Goal: Information Seeking & Learning: Learn about a topic

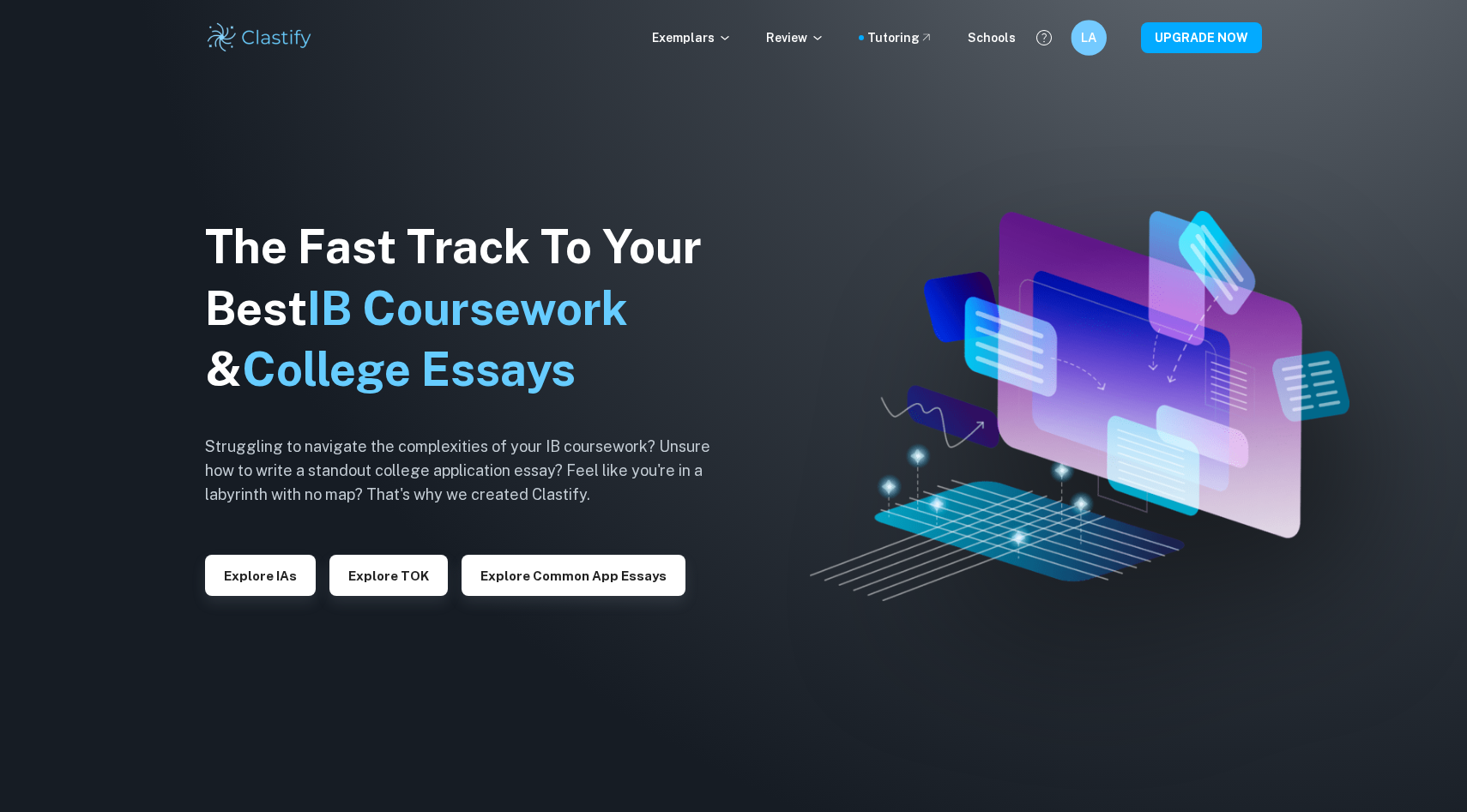
click at [1100, 40] on div "LA" at bounding box center [1088, 38] width 36 height 36
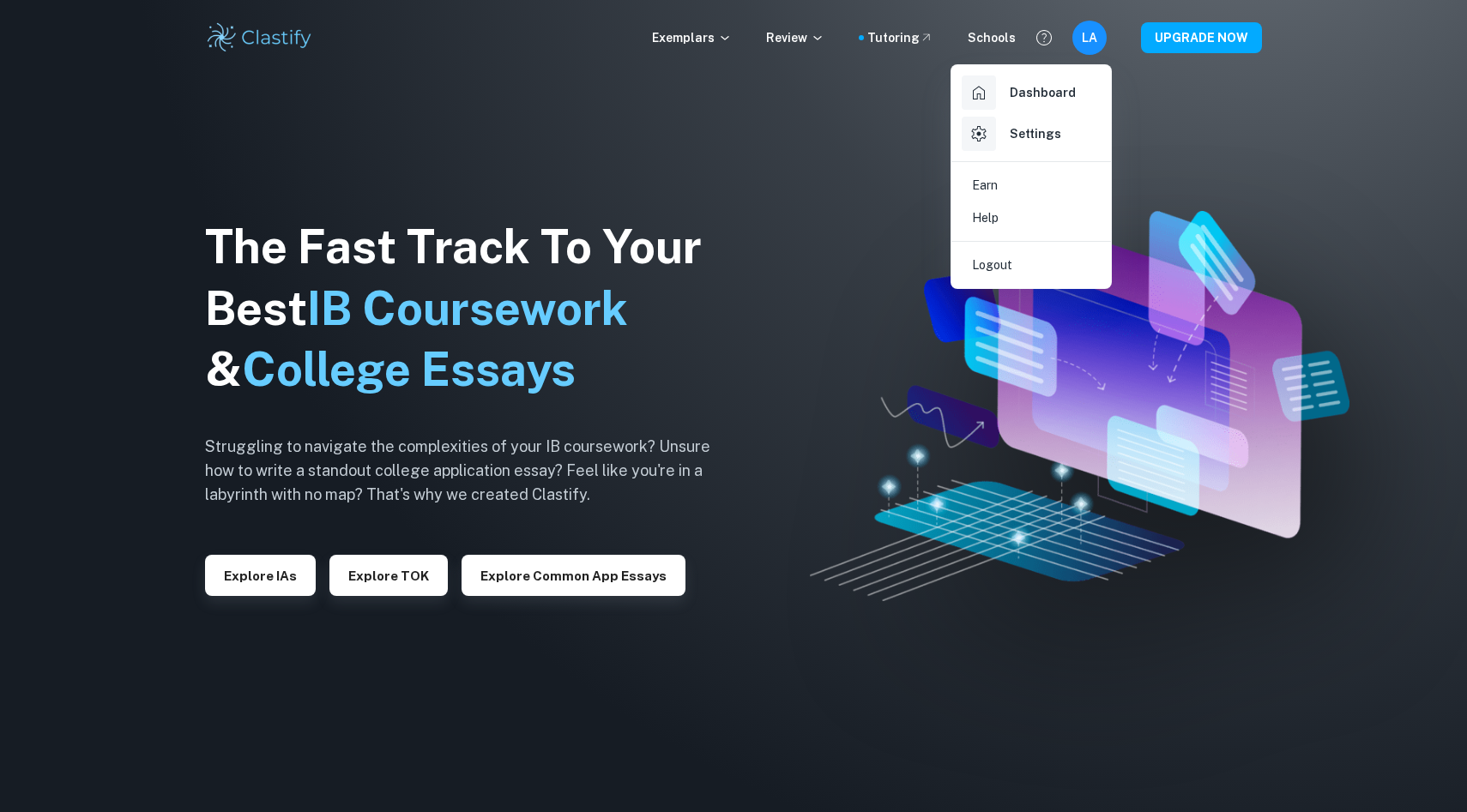
click at [863, 176] on div at bounding box center [734, 406] width 1467 height 812
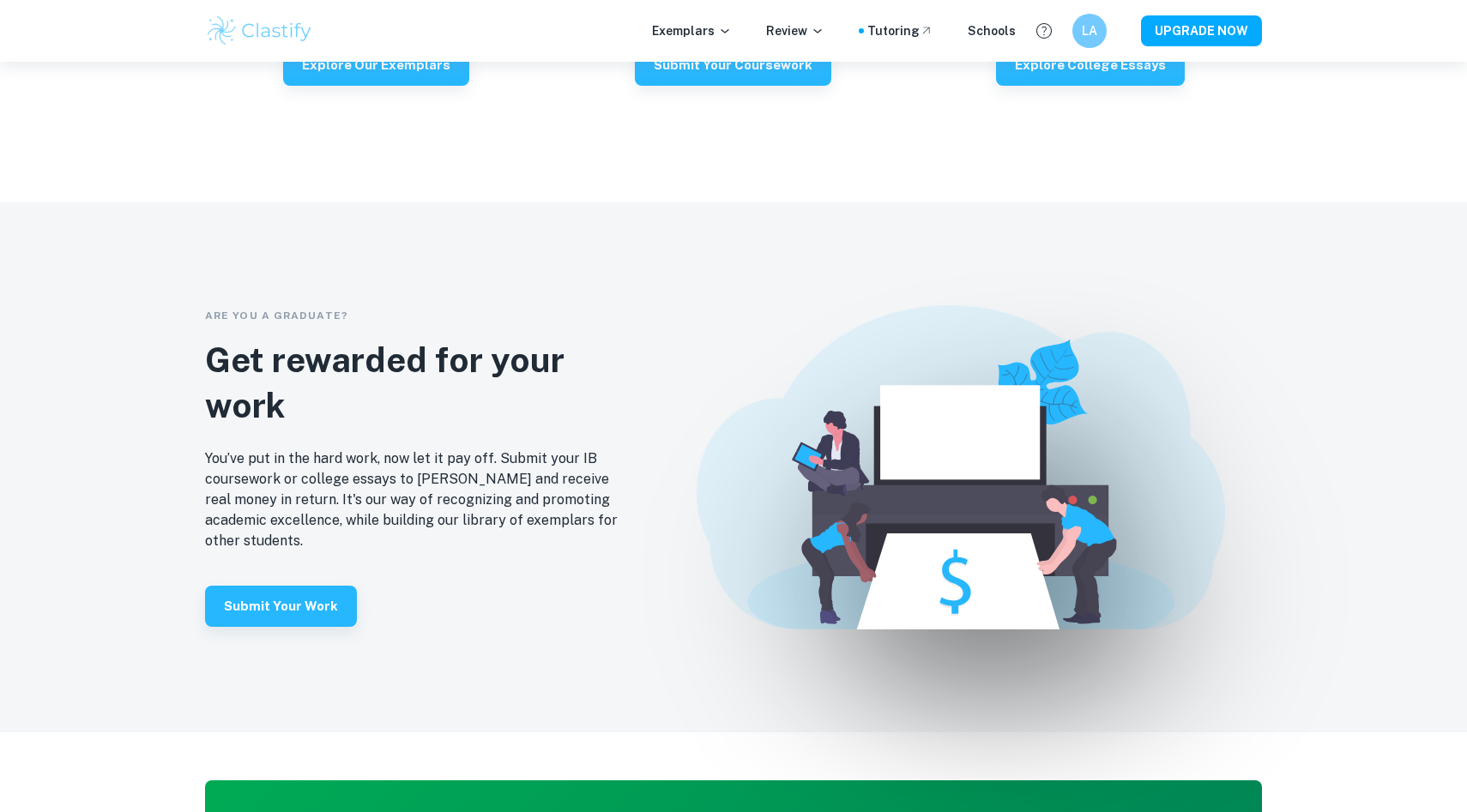
scroll to position [4381, 0]
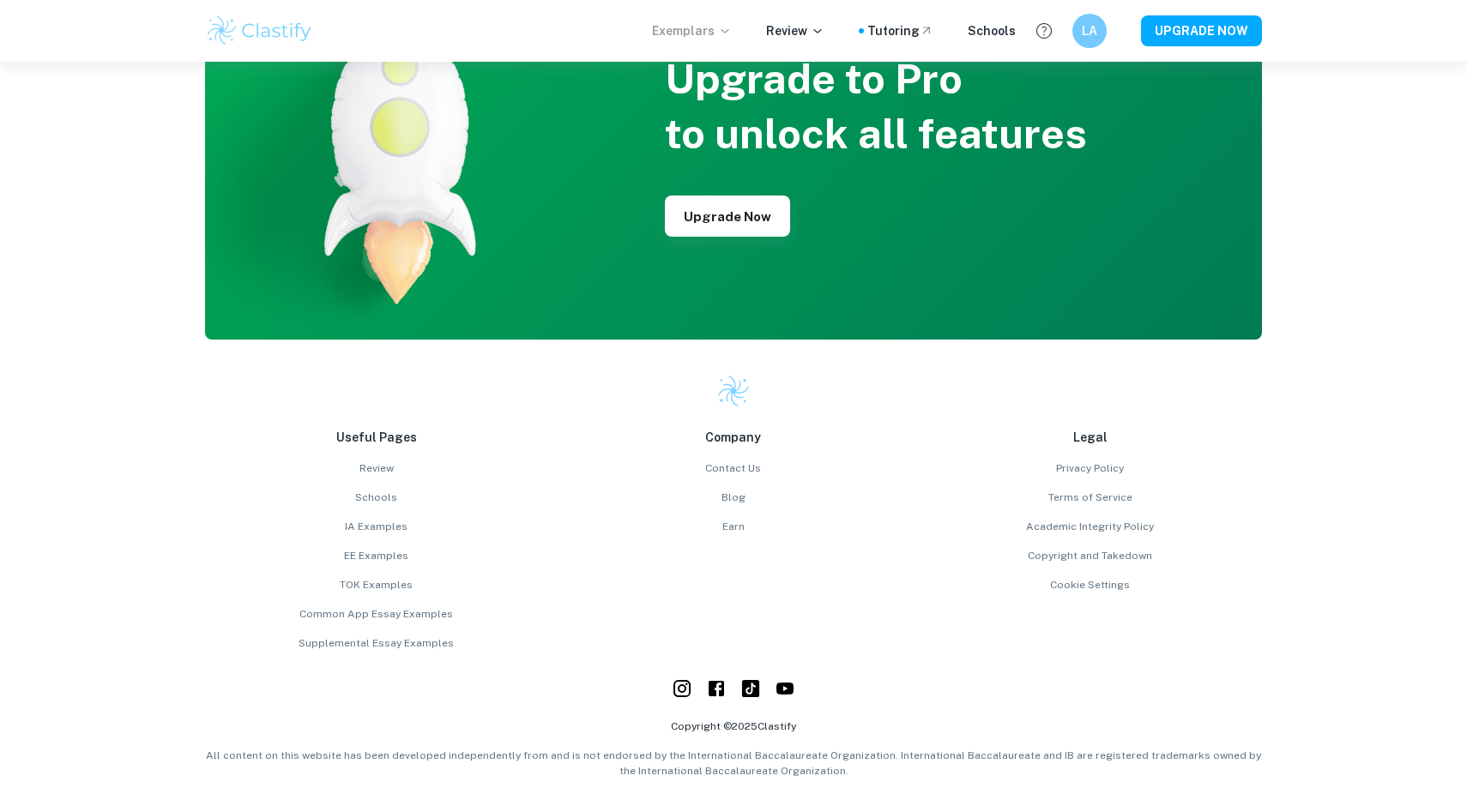
click at [723, 27] on p "Exemplars" at bounding box center [691, 31] width 80 height 19
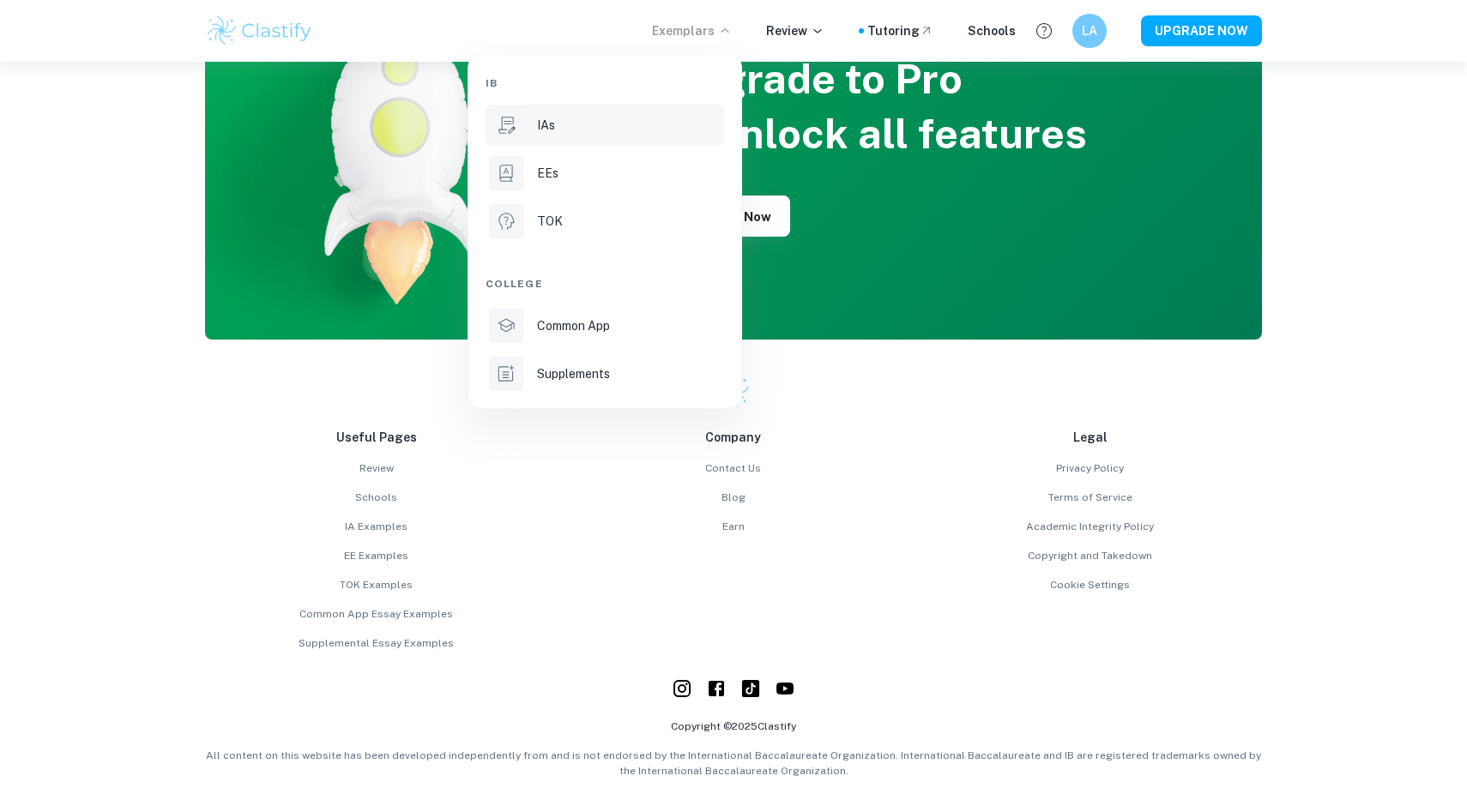
click at [591, 126] on div "IAs" at bounding box center [628, 125] width 183 height 19
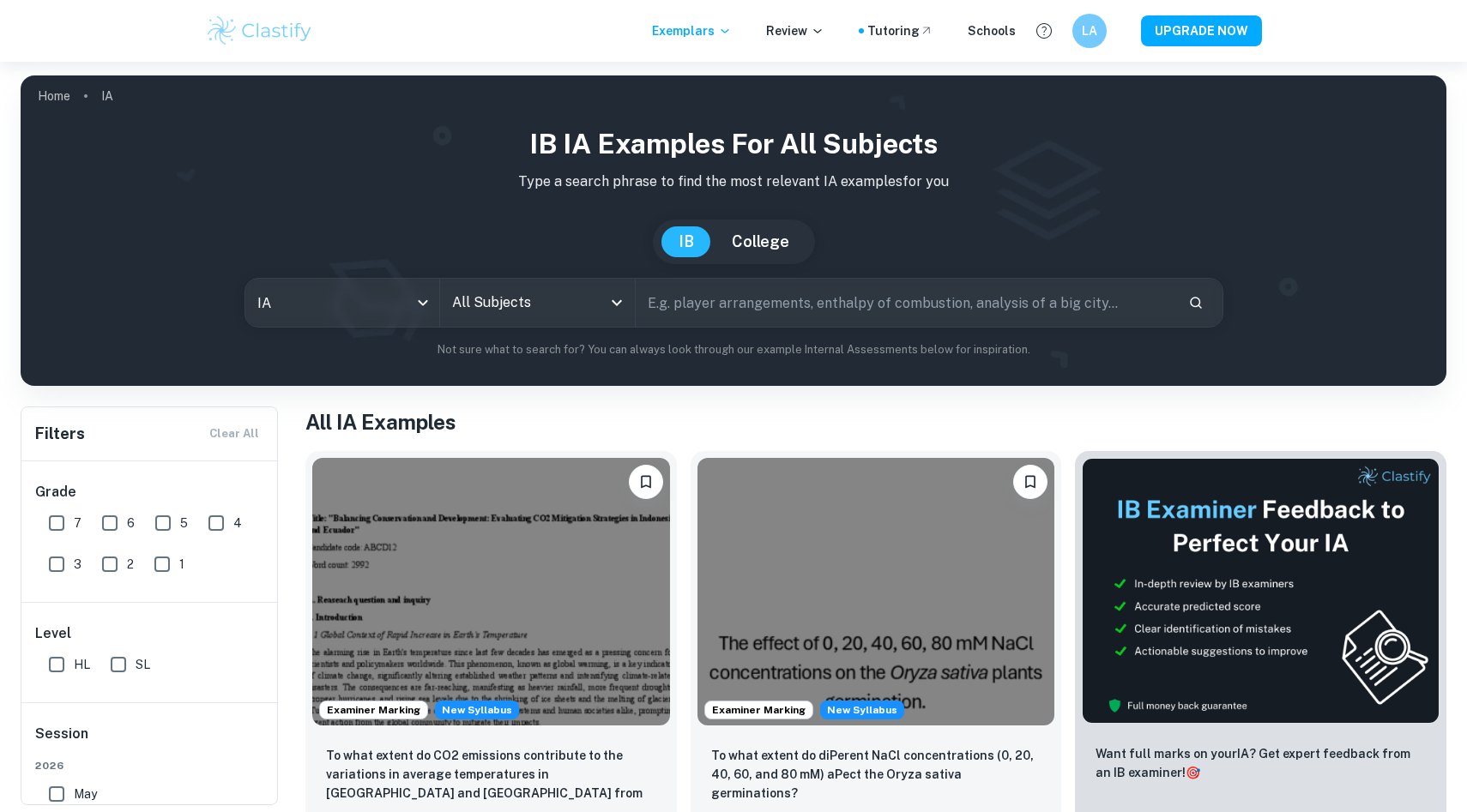
click at [532, 300] on input "All Subjects" at bounding box center [524, 303] width 153 height 33
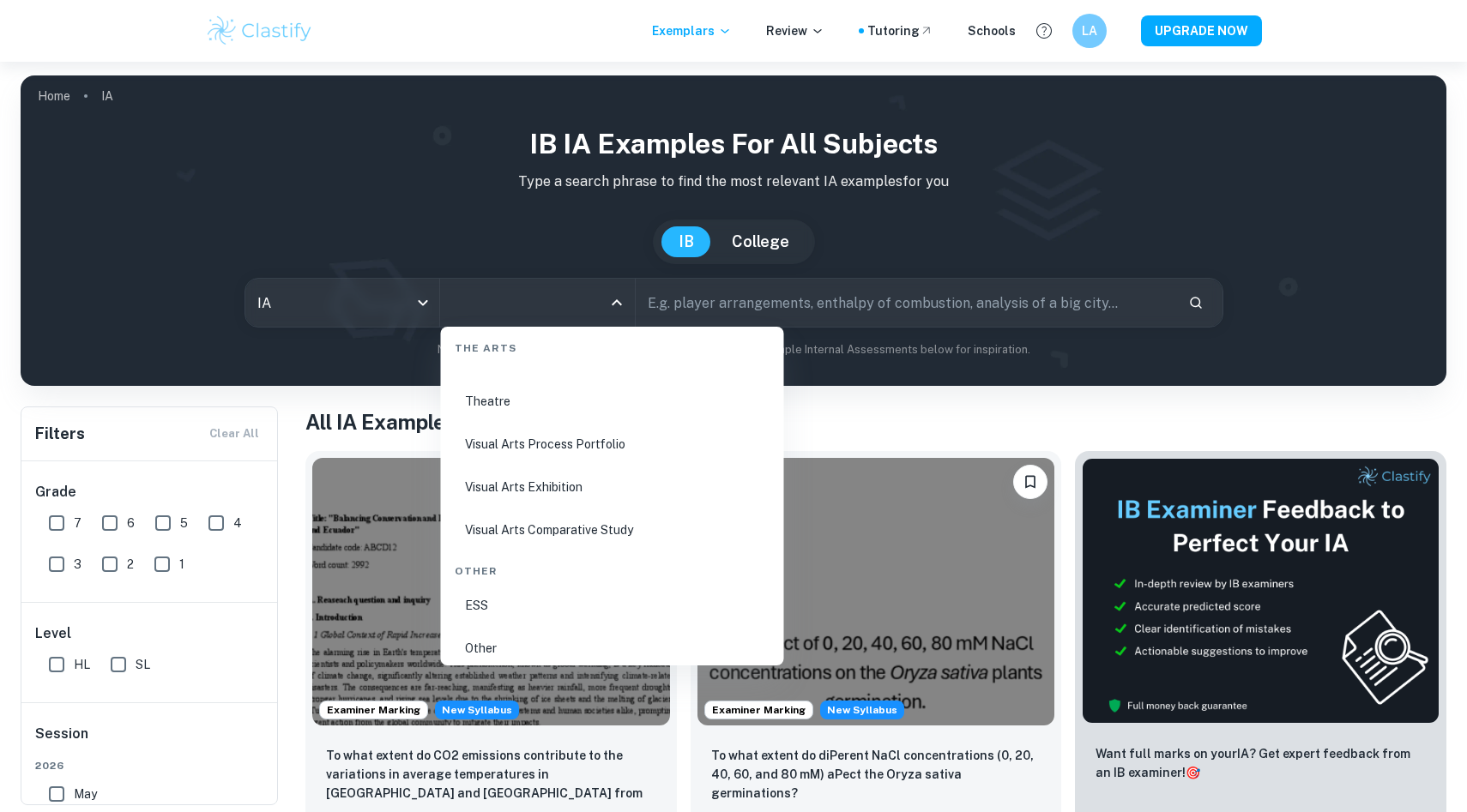
scroll to position [3246, 0]
click at [575, 445] on li "Visual Arts Process Portfolio" at bounding box center [612, 434] width 329 height 39
type input "Visual Arts Process Portfolio"
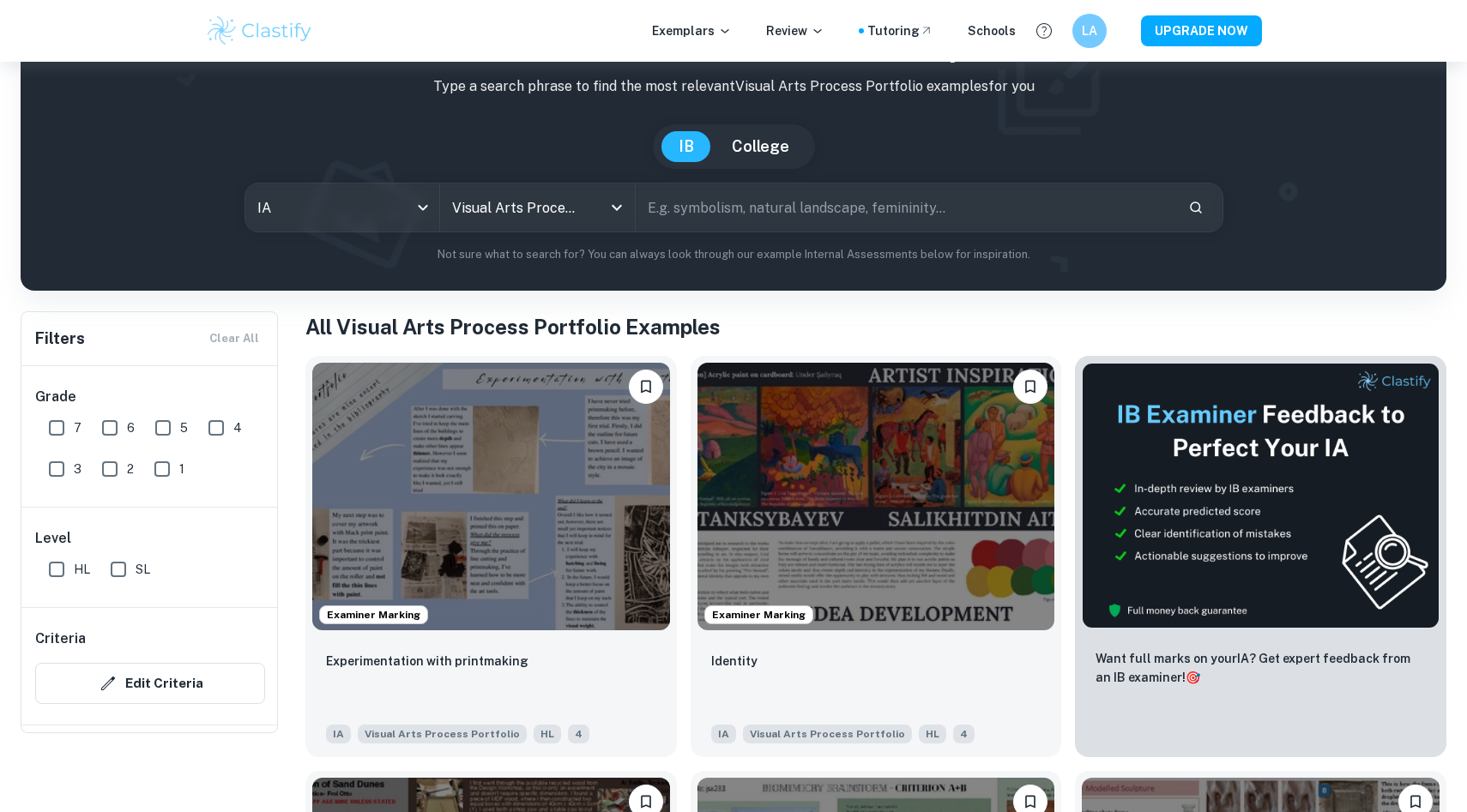
scroll to position [23, 0]
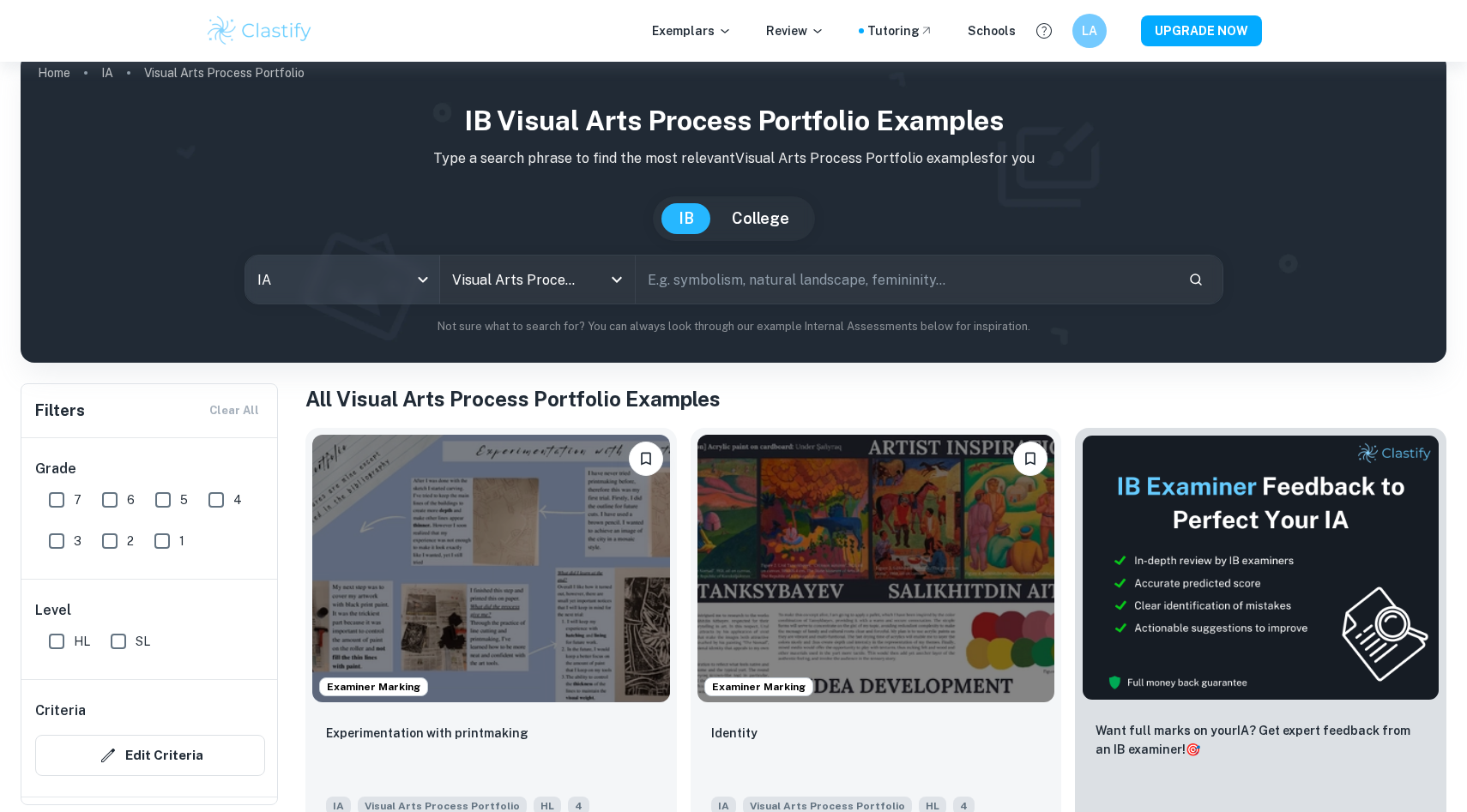
click at [402, 288] on body "We value your privacy We use cookies to enhance your browsing experience, serve…" at bounding box center [734, 445] width 1467 height 812
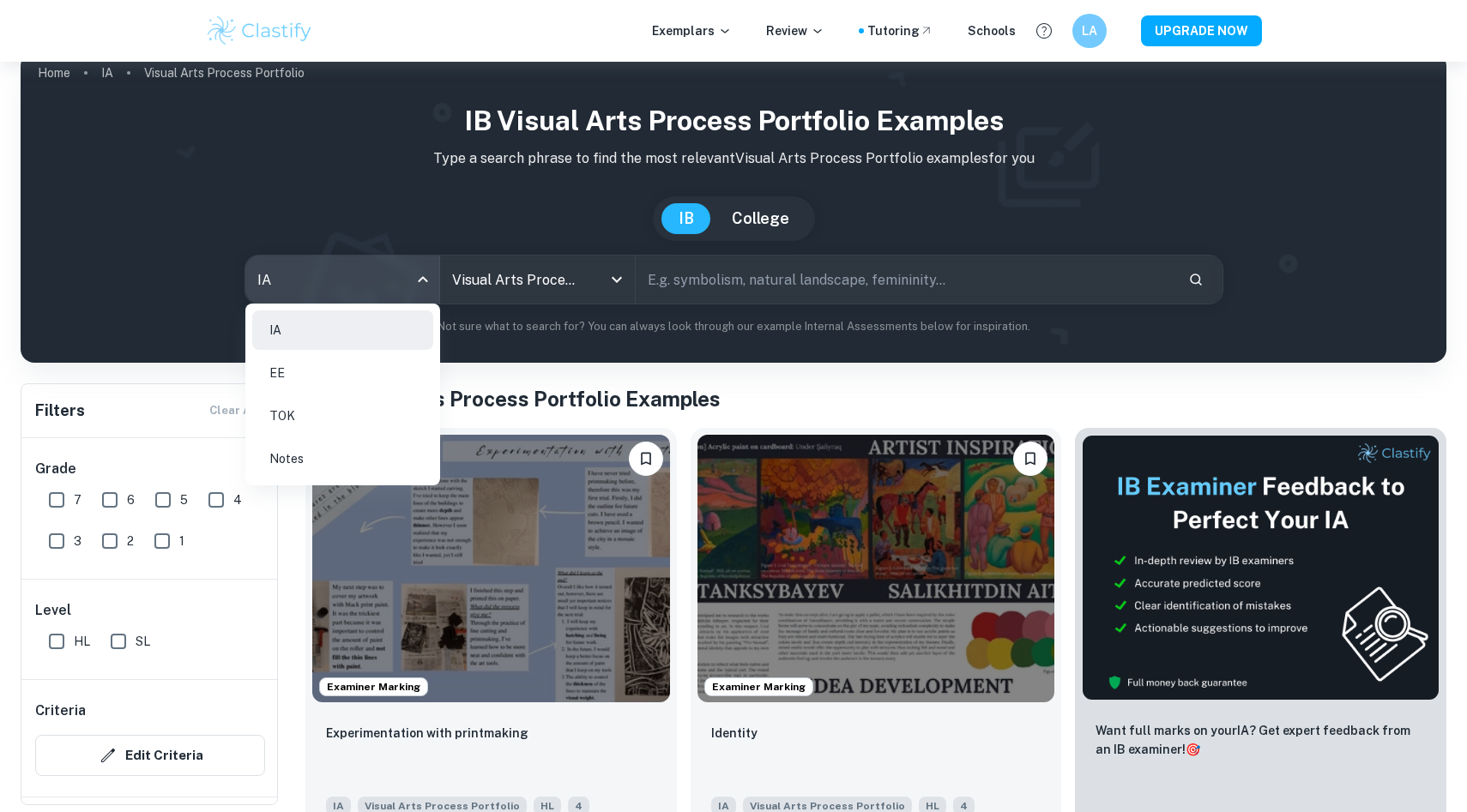
click at [532, 342] on div at bounding box center [734, 406] width 1467 height 812
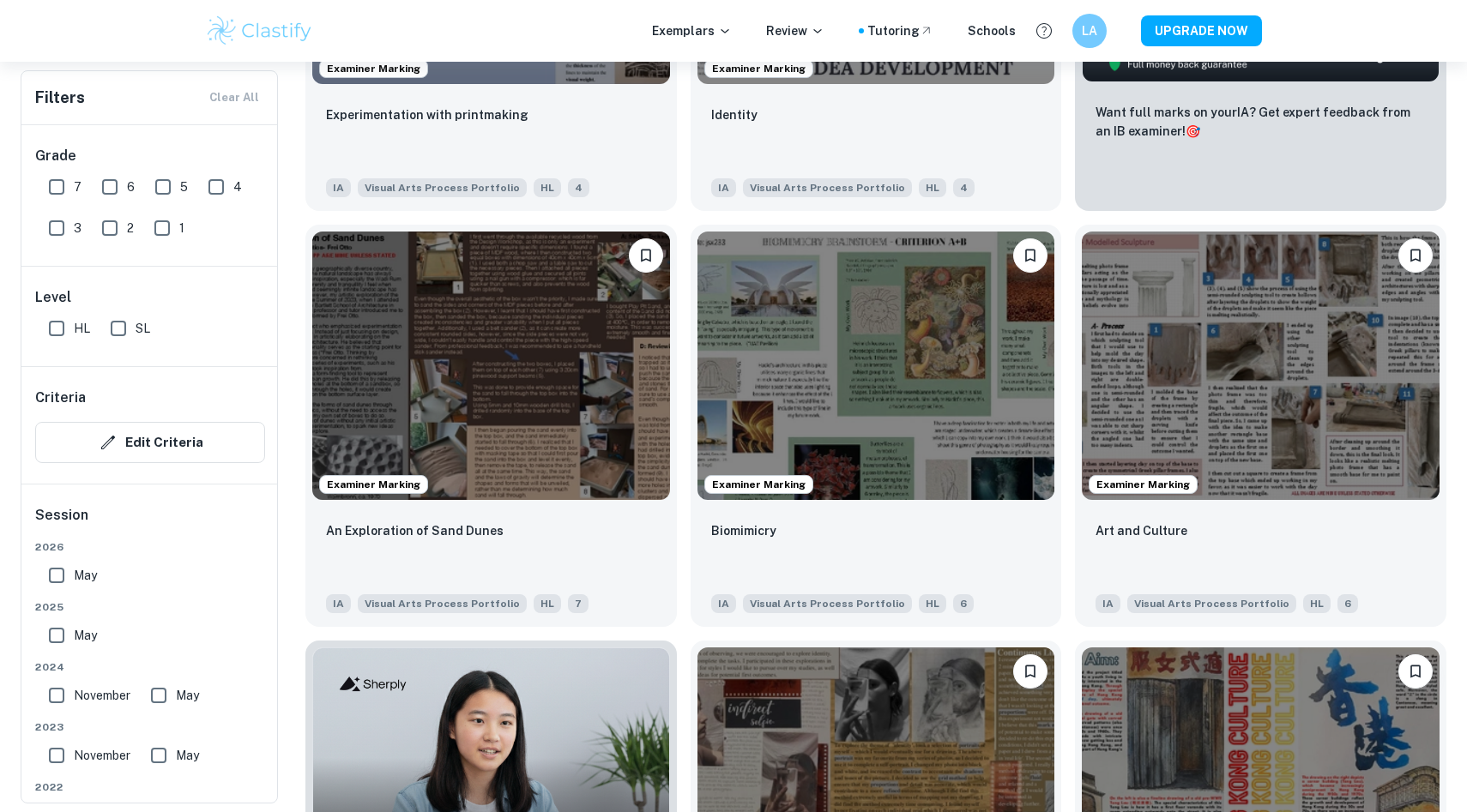
scroll to position [655, 0]
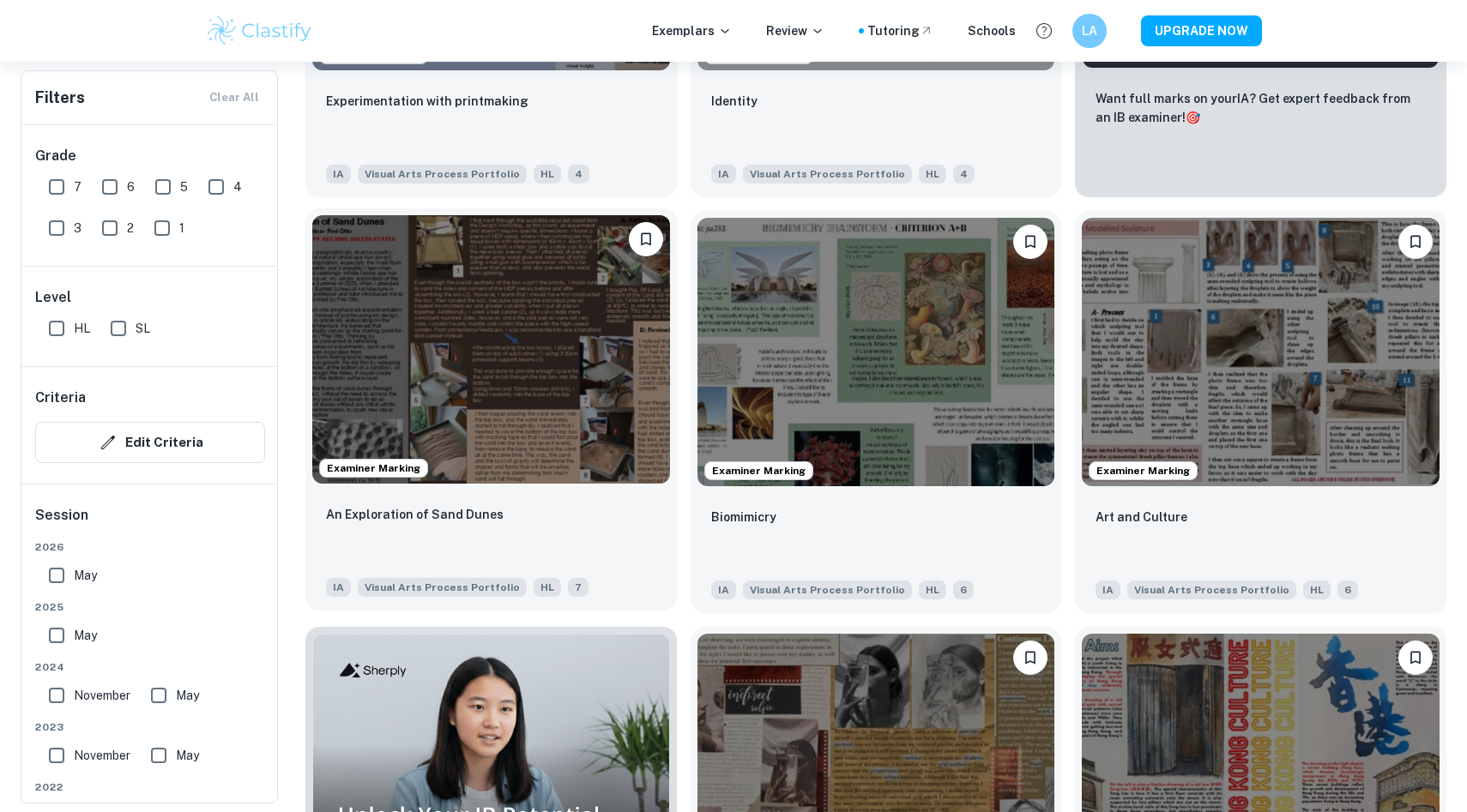
click at [521, 520] on div "An Exploration of Sand Dunes" at bounding box center [491, 533] width 330 height 58
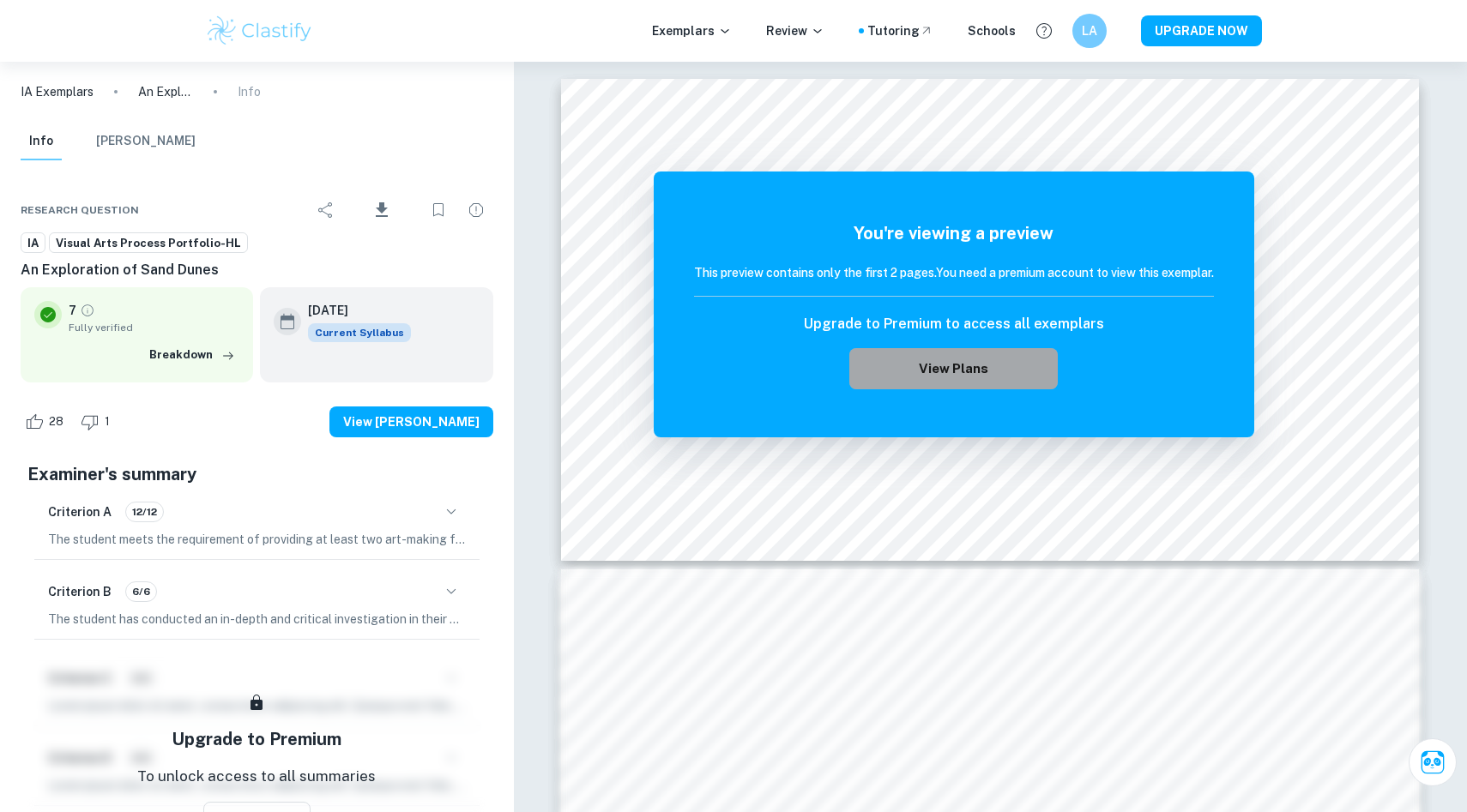
click at [920, 358] on button "View Plans" at bounding box center [953, 368] width 208 height 41
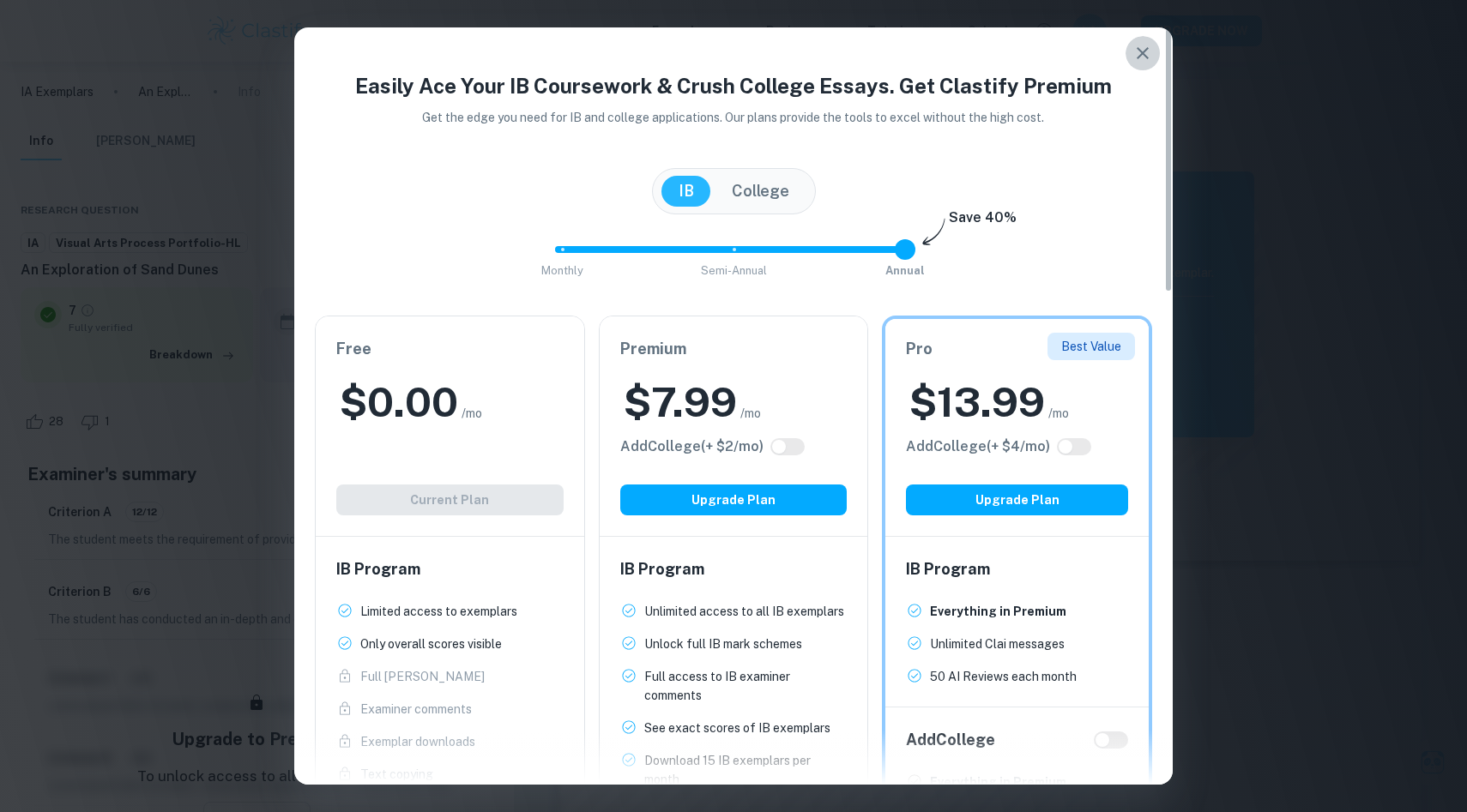
click at [1158, 50] on button "button" at bounding box center [1143, 53] width 34 height 34
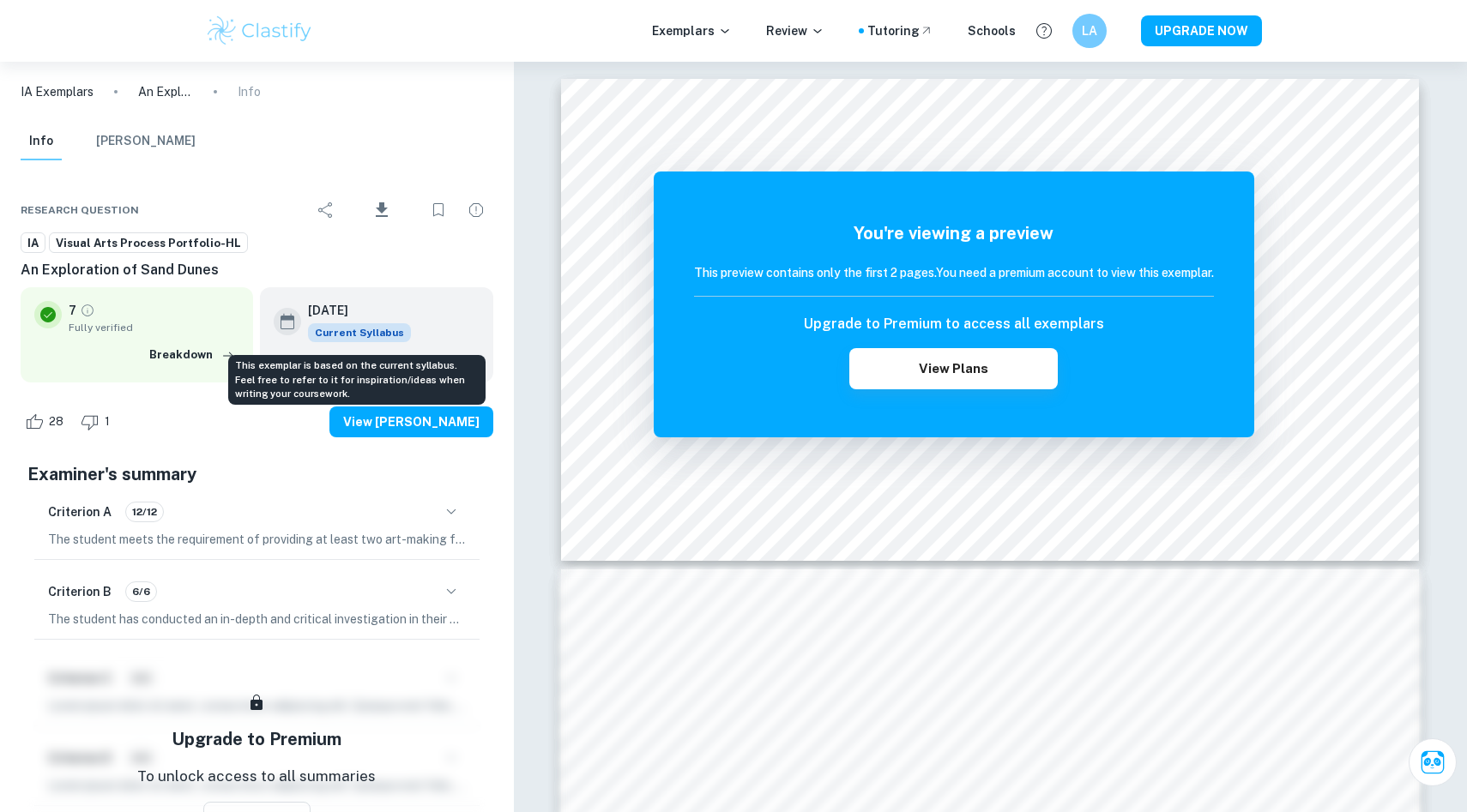
click at [368, 340] on span "Current Syllabus" at bounding box center [358, 333] width 103 height 19
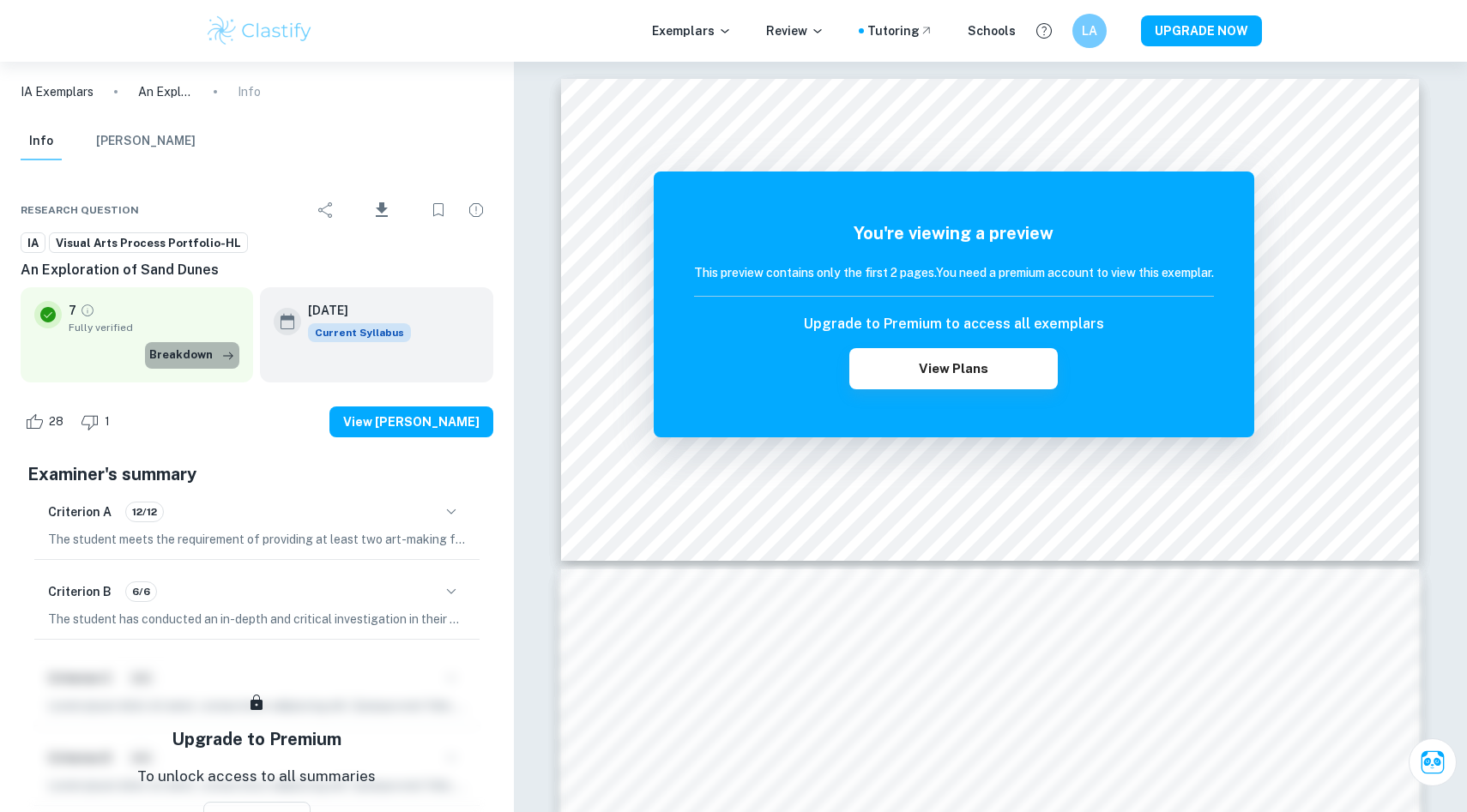
click at [197, 355] on button "Breakdown" at bounding box center [192, 354] width 94 height 25
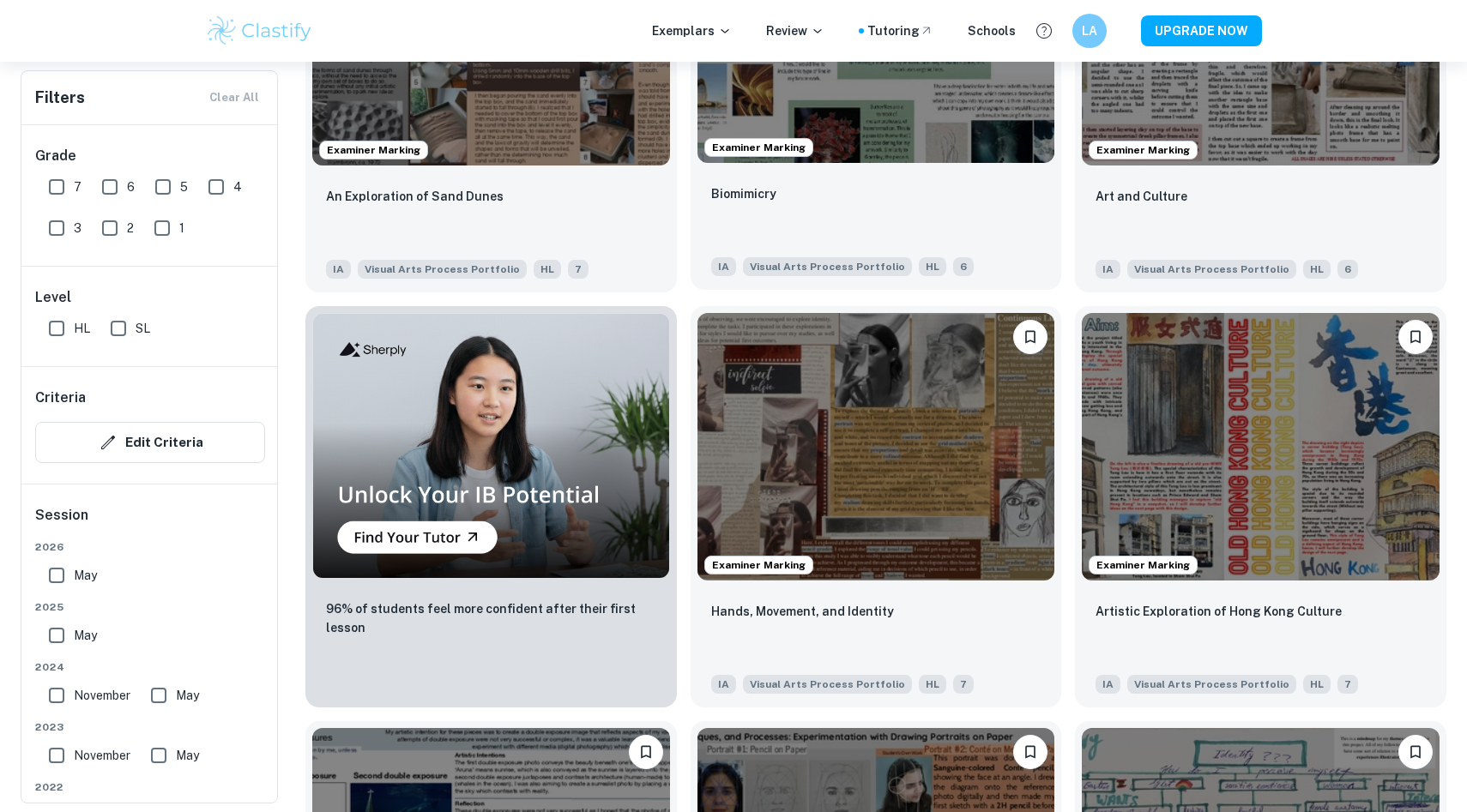
scroll to position [1183, 0]
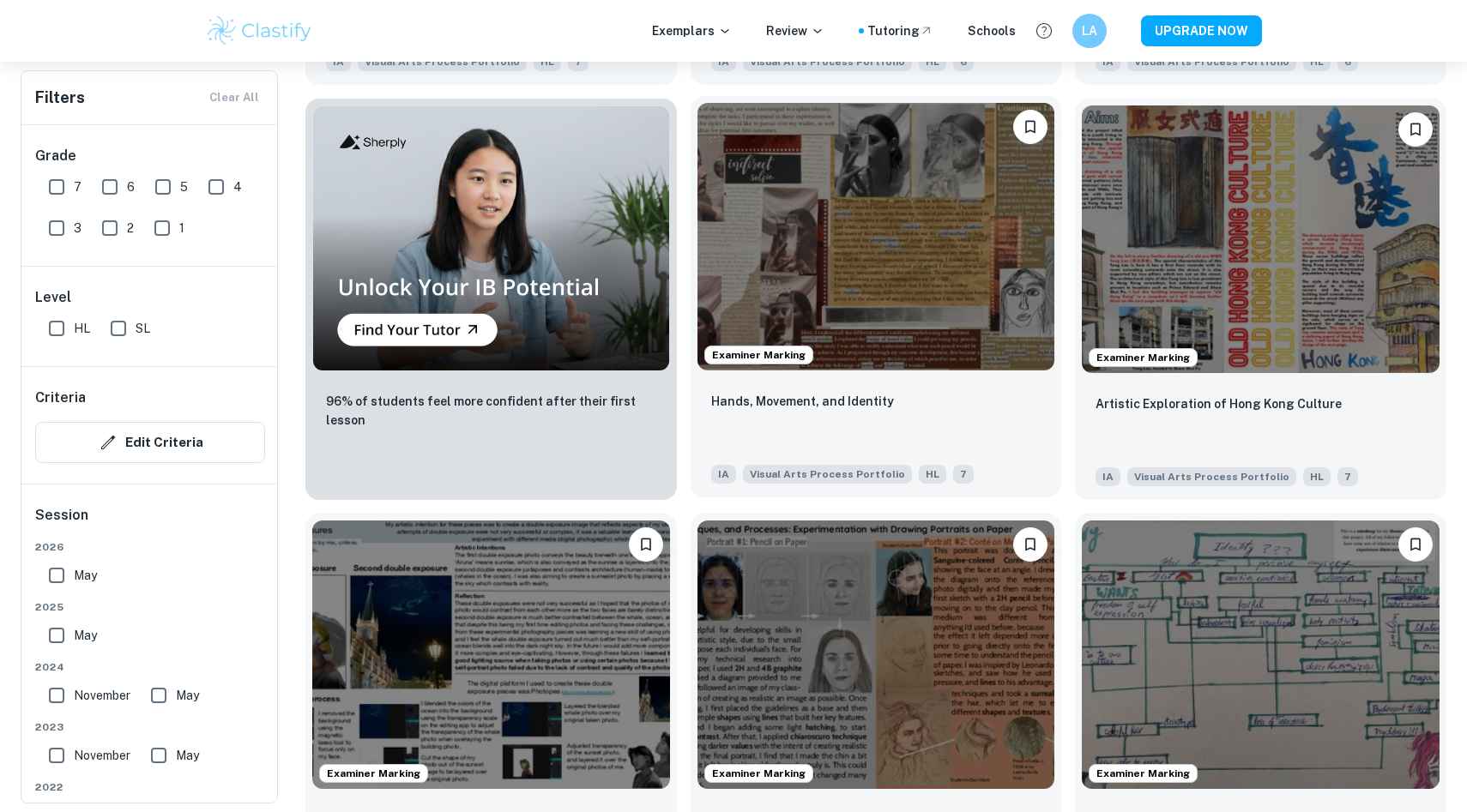
click at [940, 392] on div "Hands, Movement, and Identity" at bounding box center [875, 420] width 330 height 58
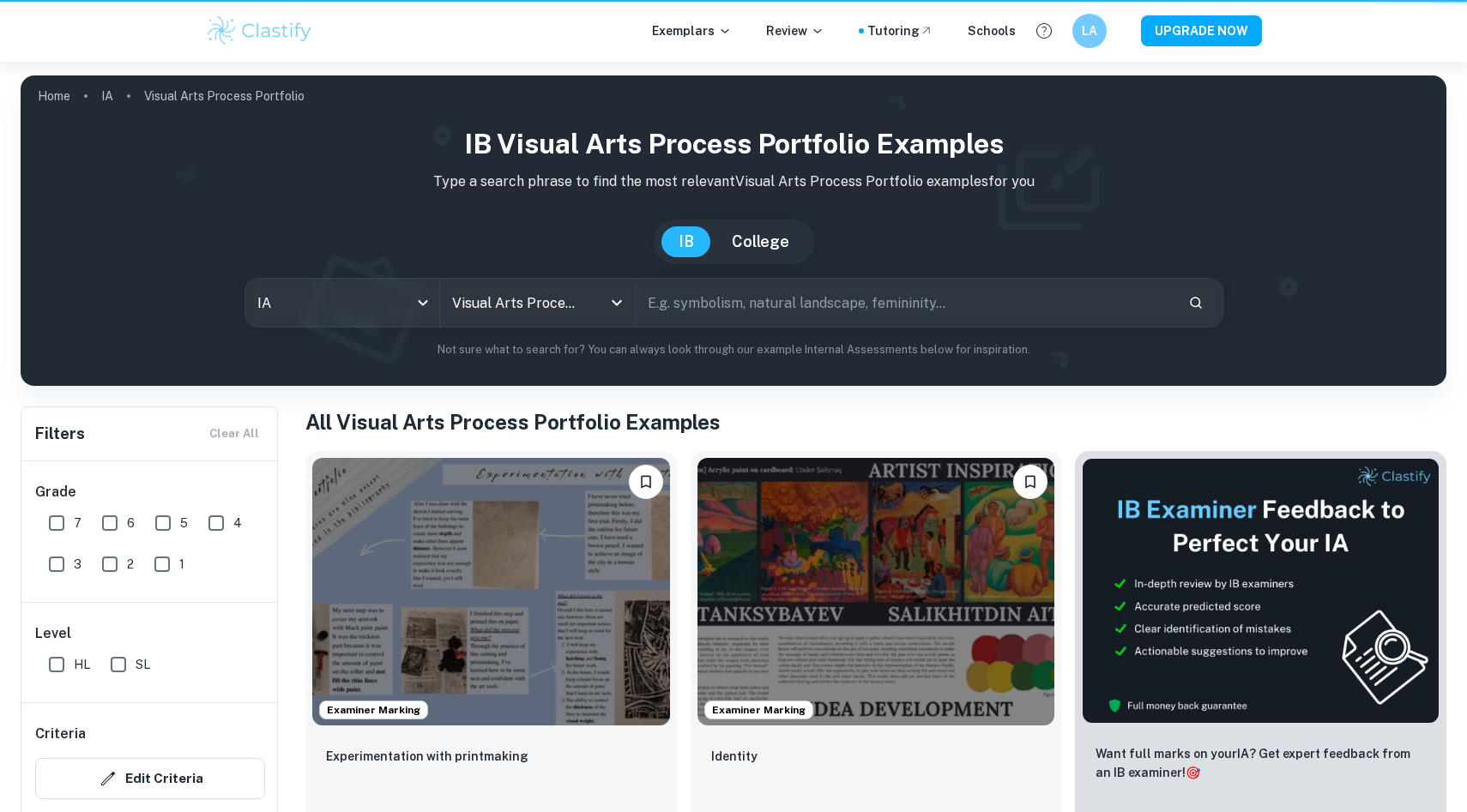
scroll to position [1183, 0]
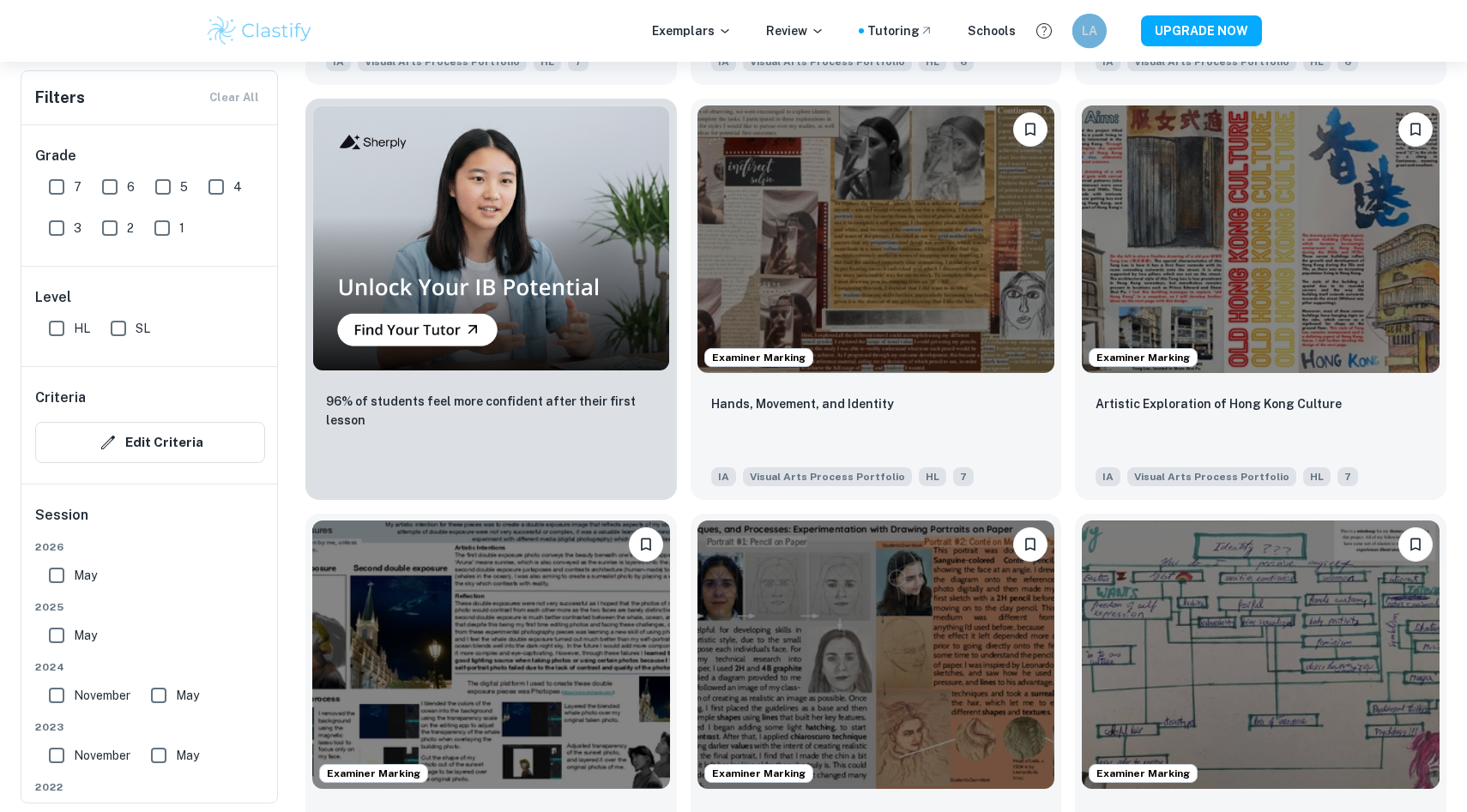
click at [1097, 23] on h6 "LA" at bounding box center [1088, 31] width 20 height 19
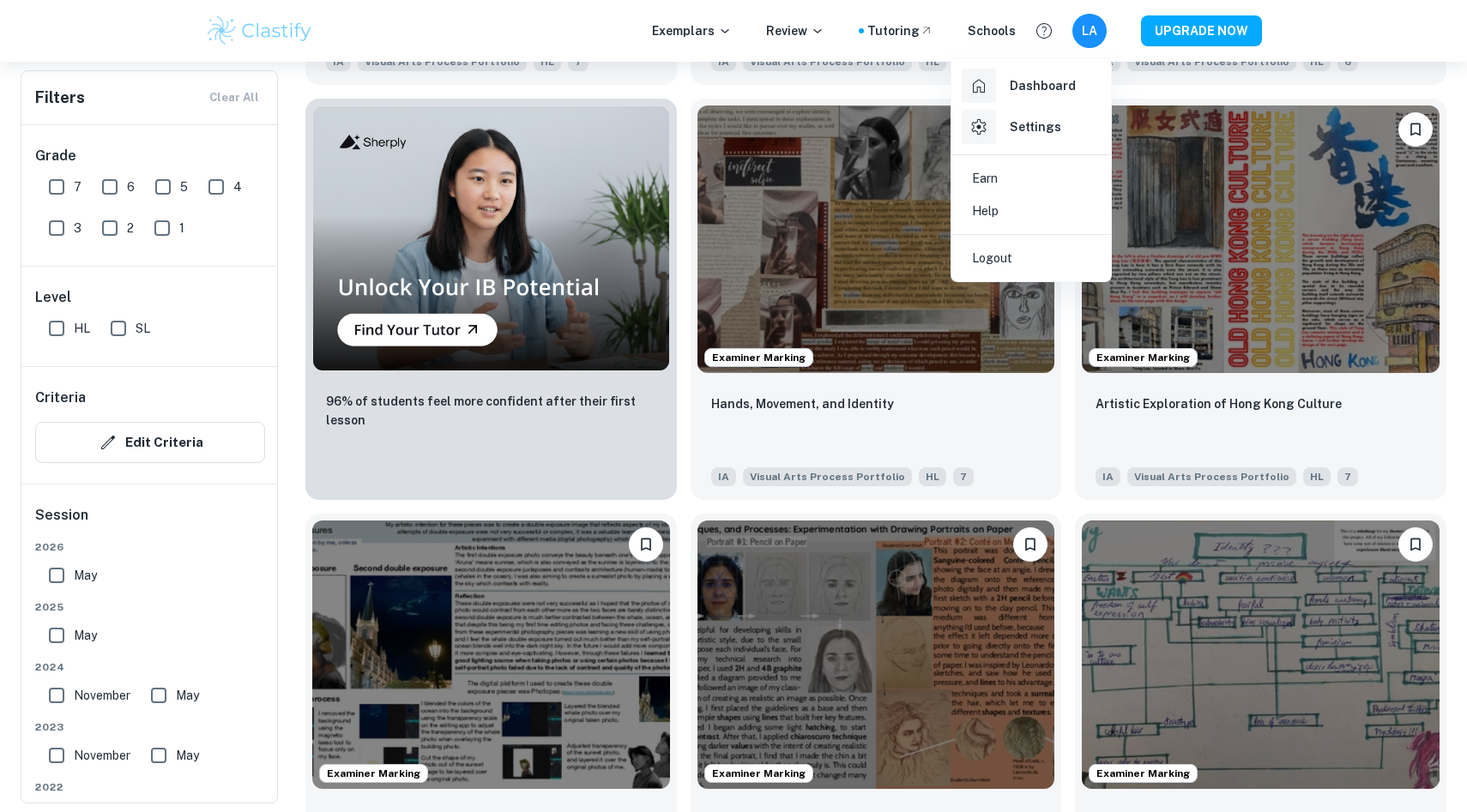
click at [1046, 115] on div "Settings" at bounding box center [1011, 127] width 100 height 34
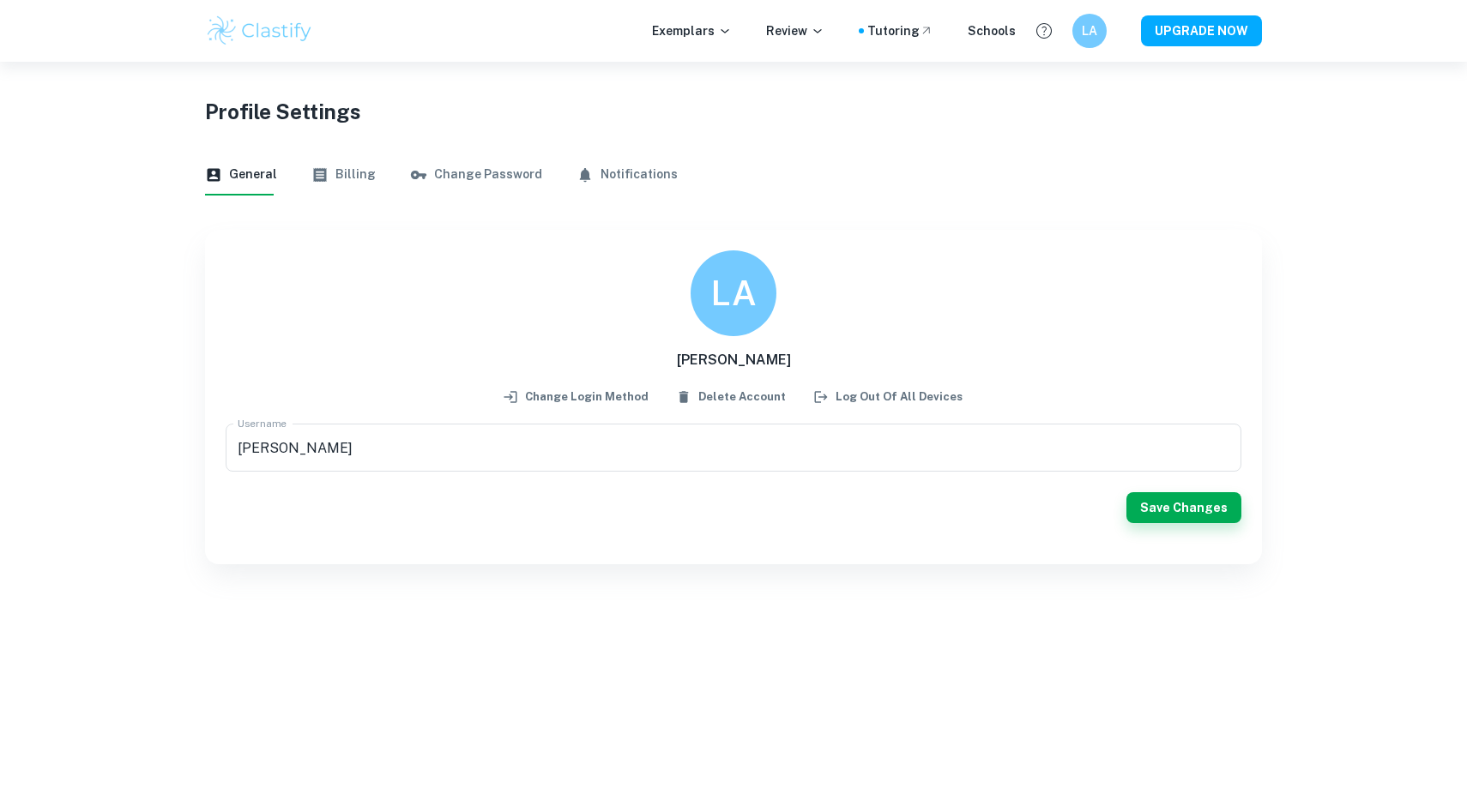
click at [342, 184] on button "Billing" at bounding box center [343, 175] width 64 height 41
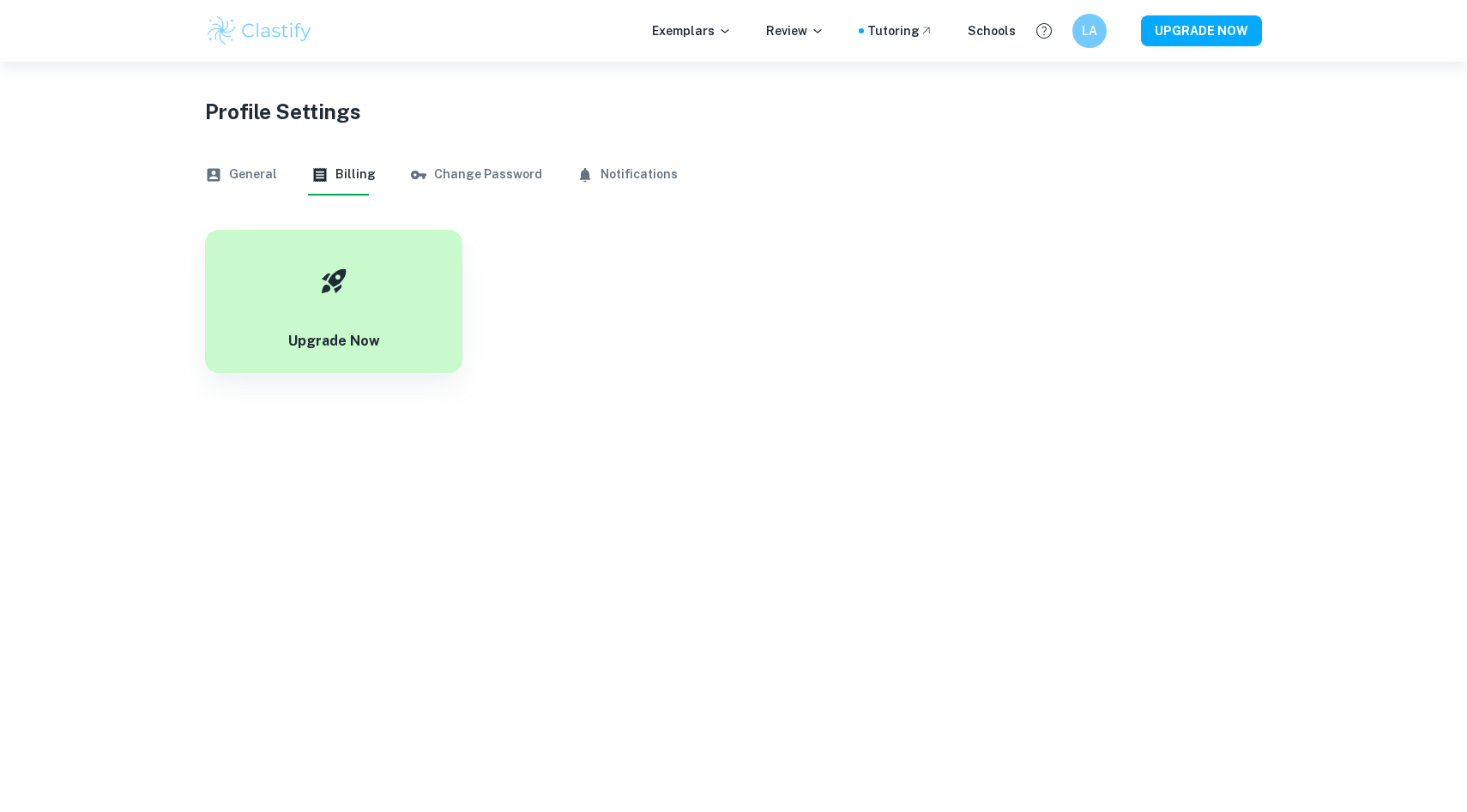
click at [263, 175] on button "General" at bounding box center [241, 175] width 72 height 41
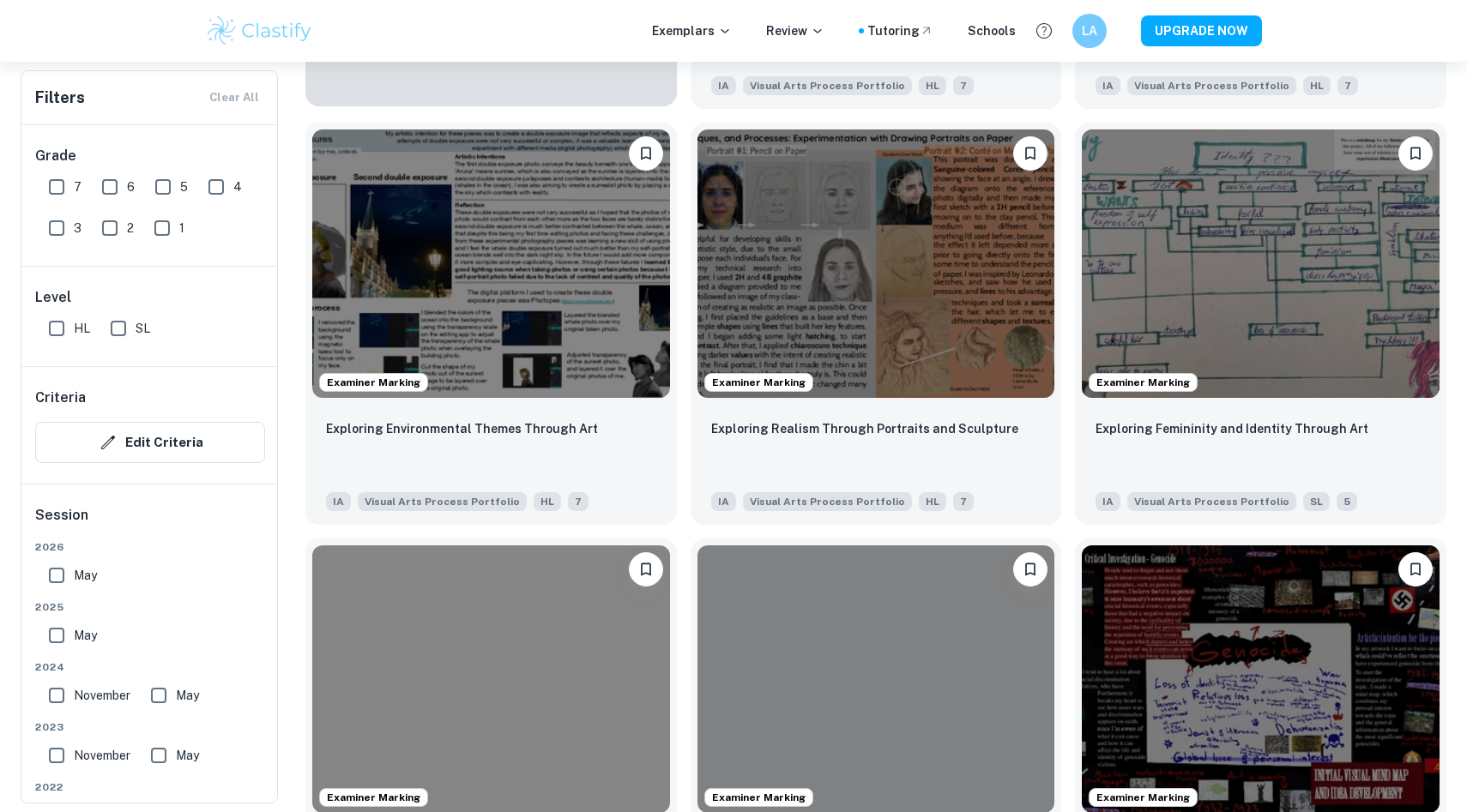
scroll to position [1578, 0]
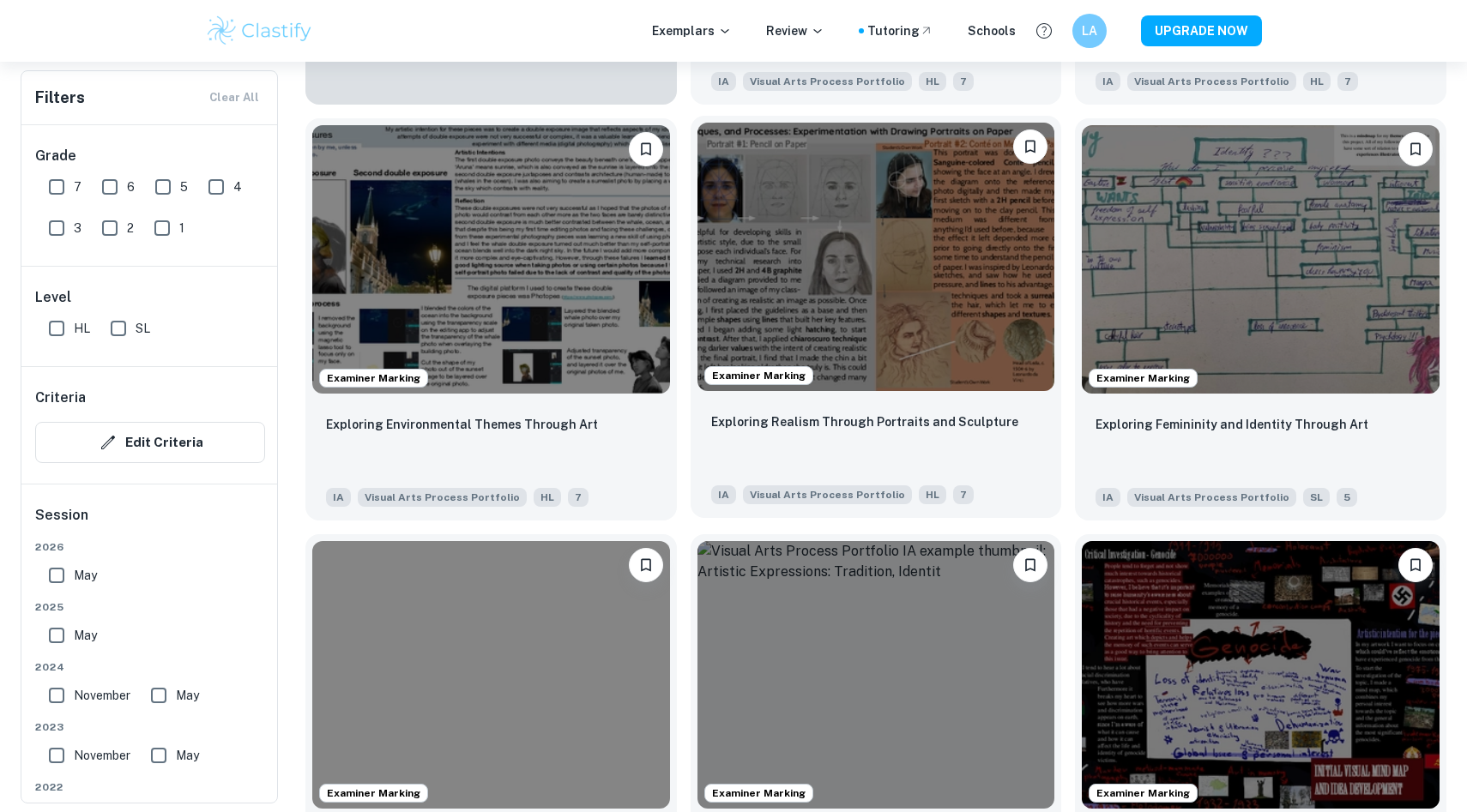
click at [859, 397] on div "Examiner Marking" at bounding box center [875, 256] width 371 height 281
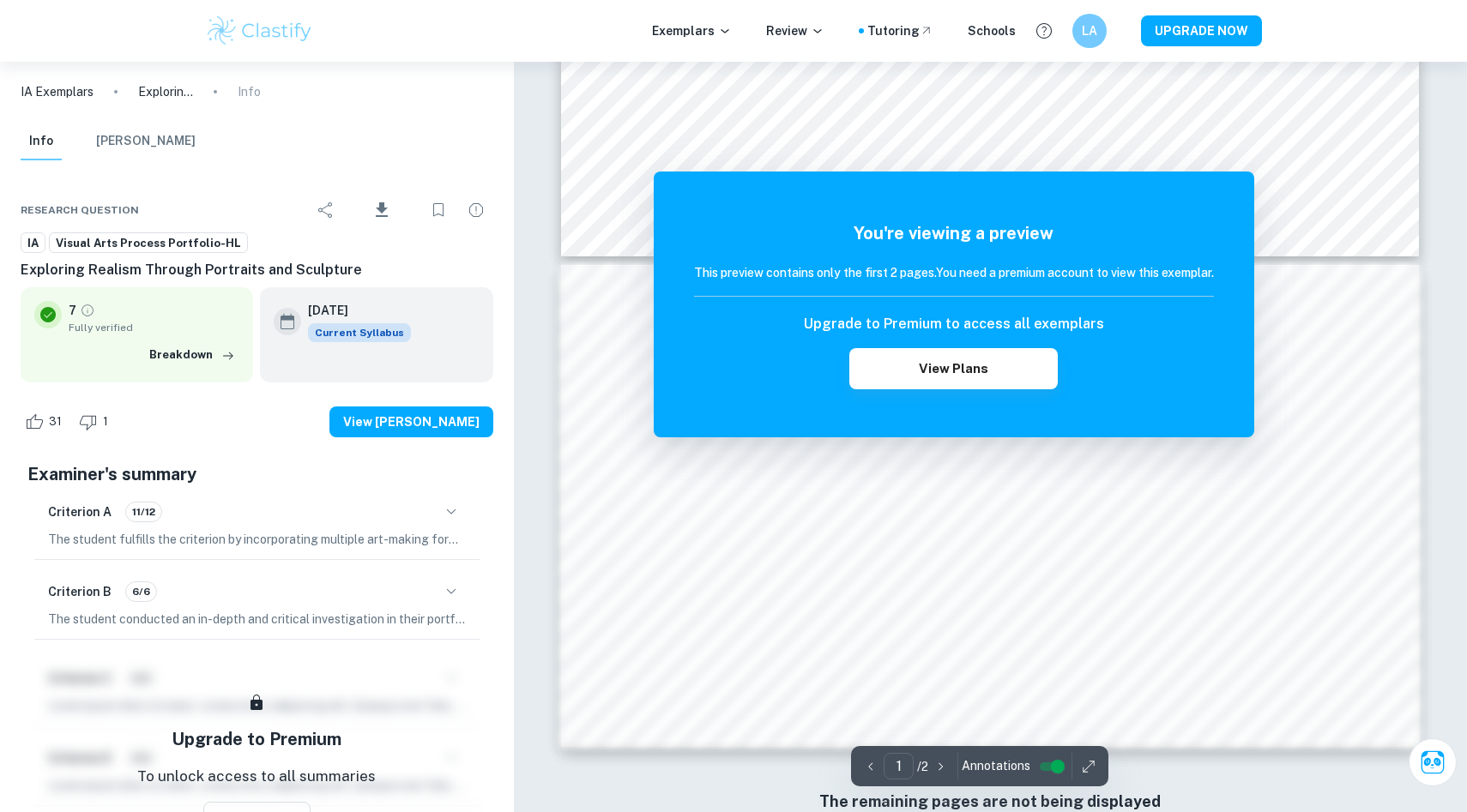
scroll to position [357, 0]
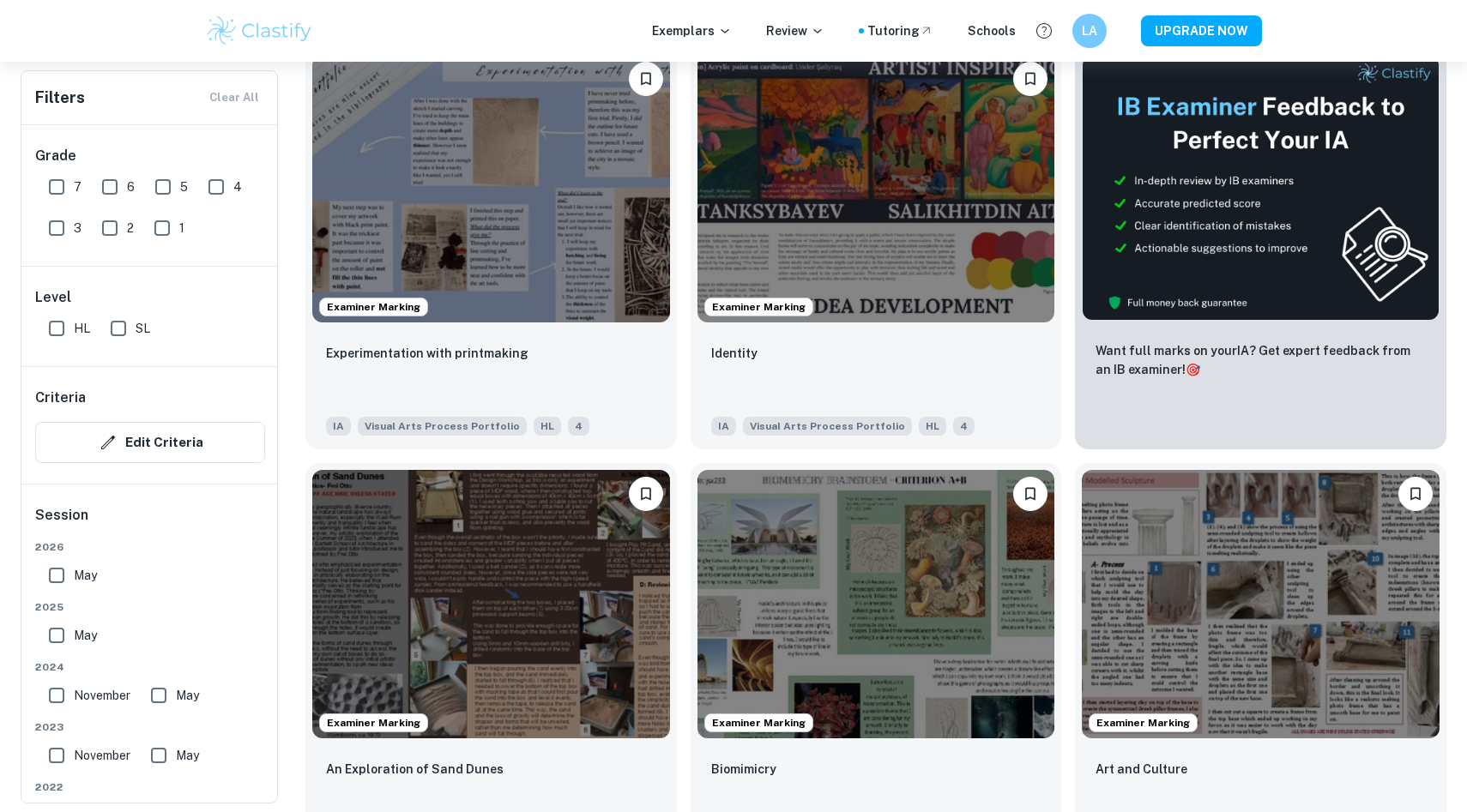
scroll to position [404, 0]
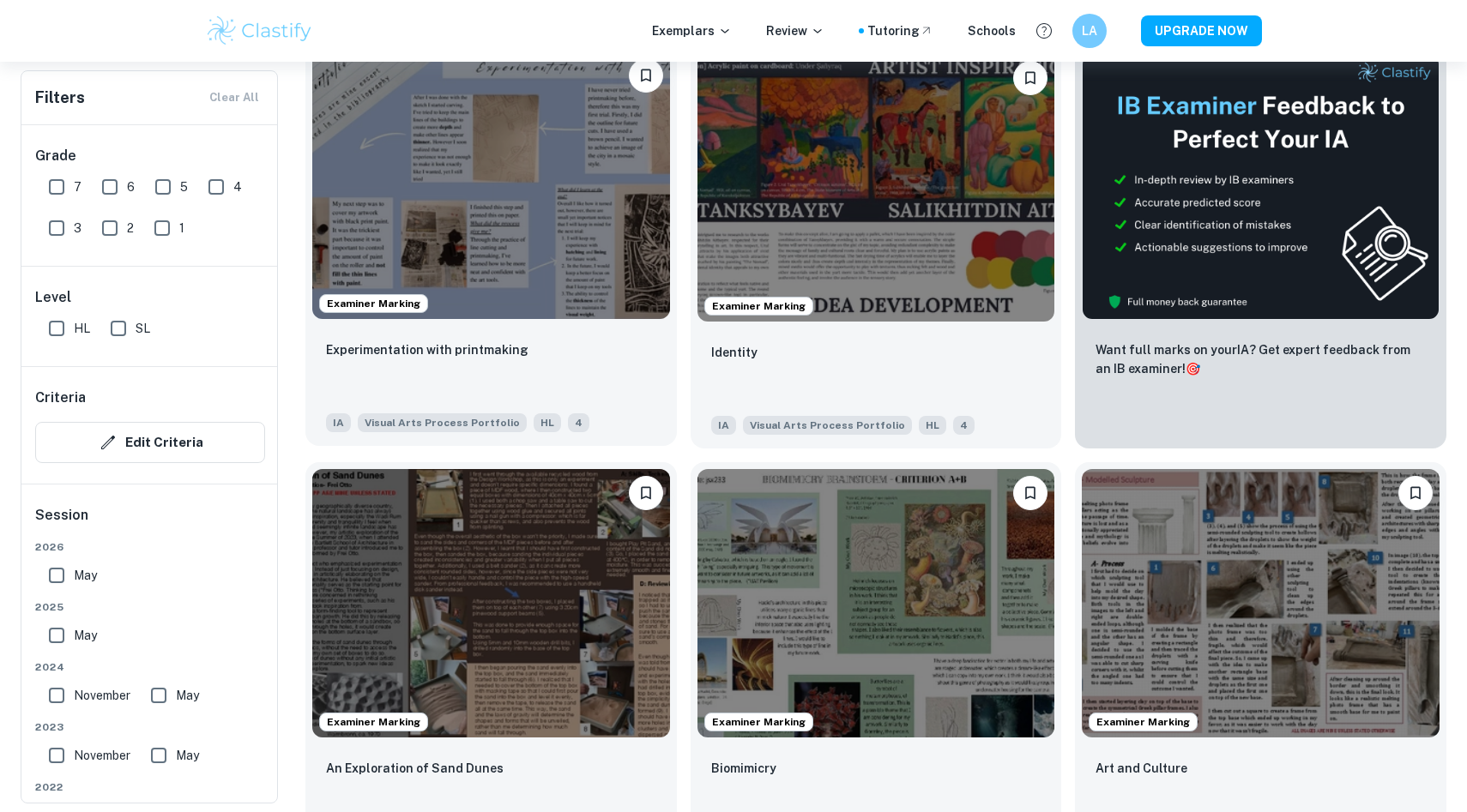
click at [584, 200] on img at bounding box center [491, 185] width 357 height 268
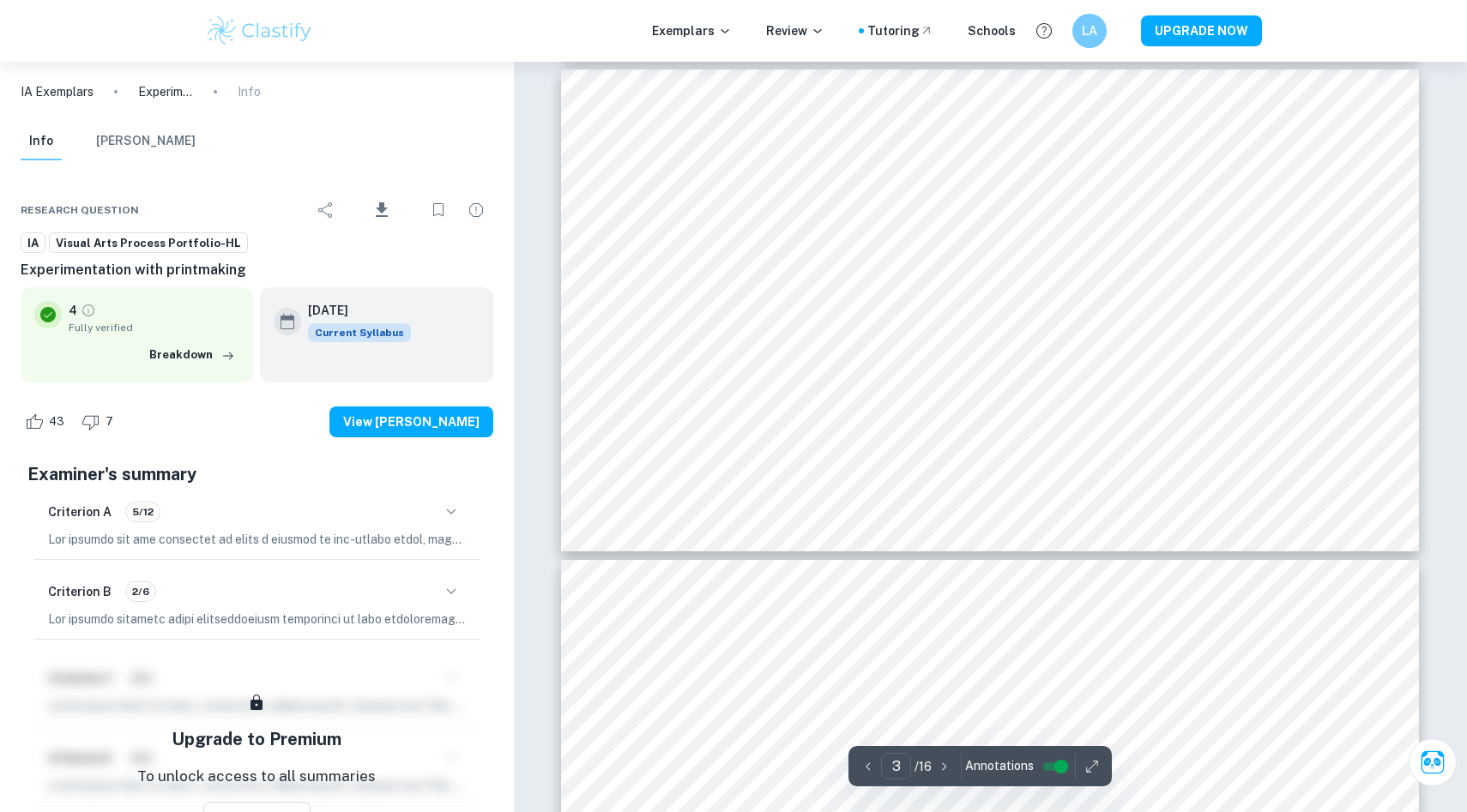
scroll to position [689, 0]
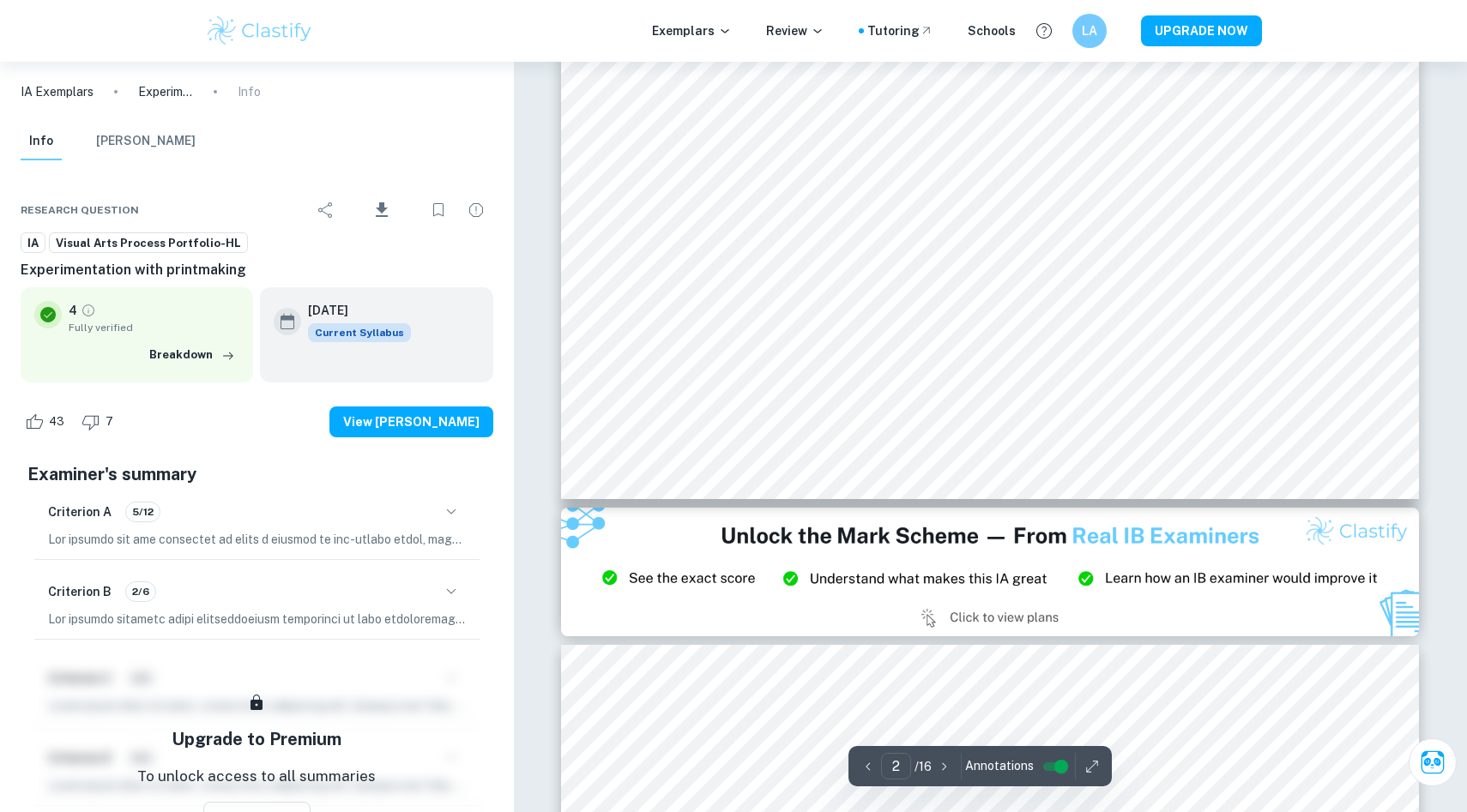
type input "1"
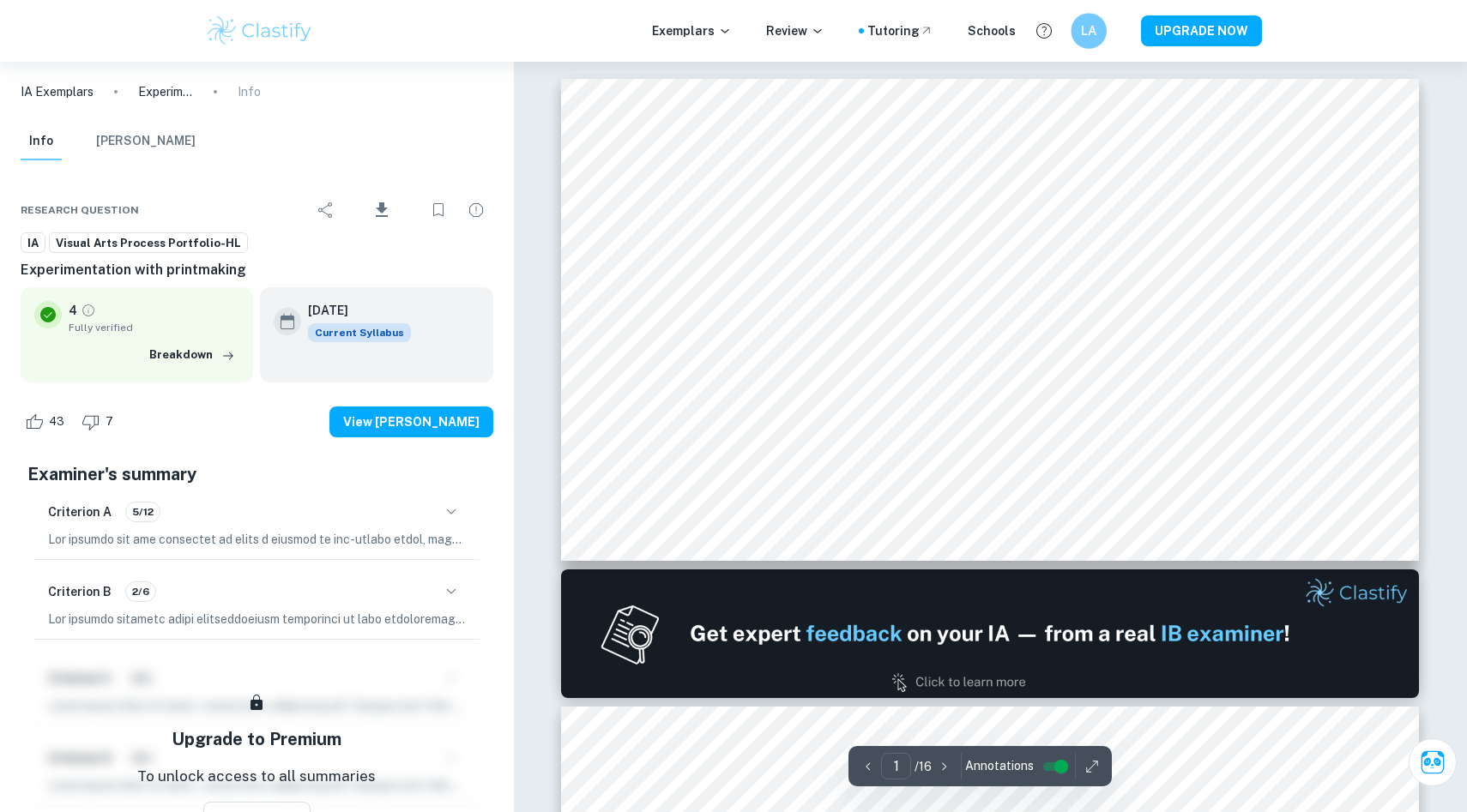
click at [1081, 32] on h6 "LA" at bounding box center [1088, 31] width 21 height 20
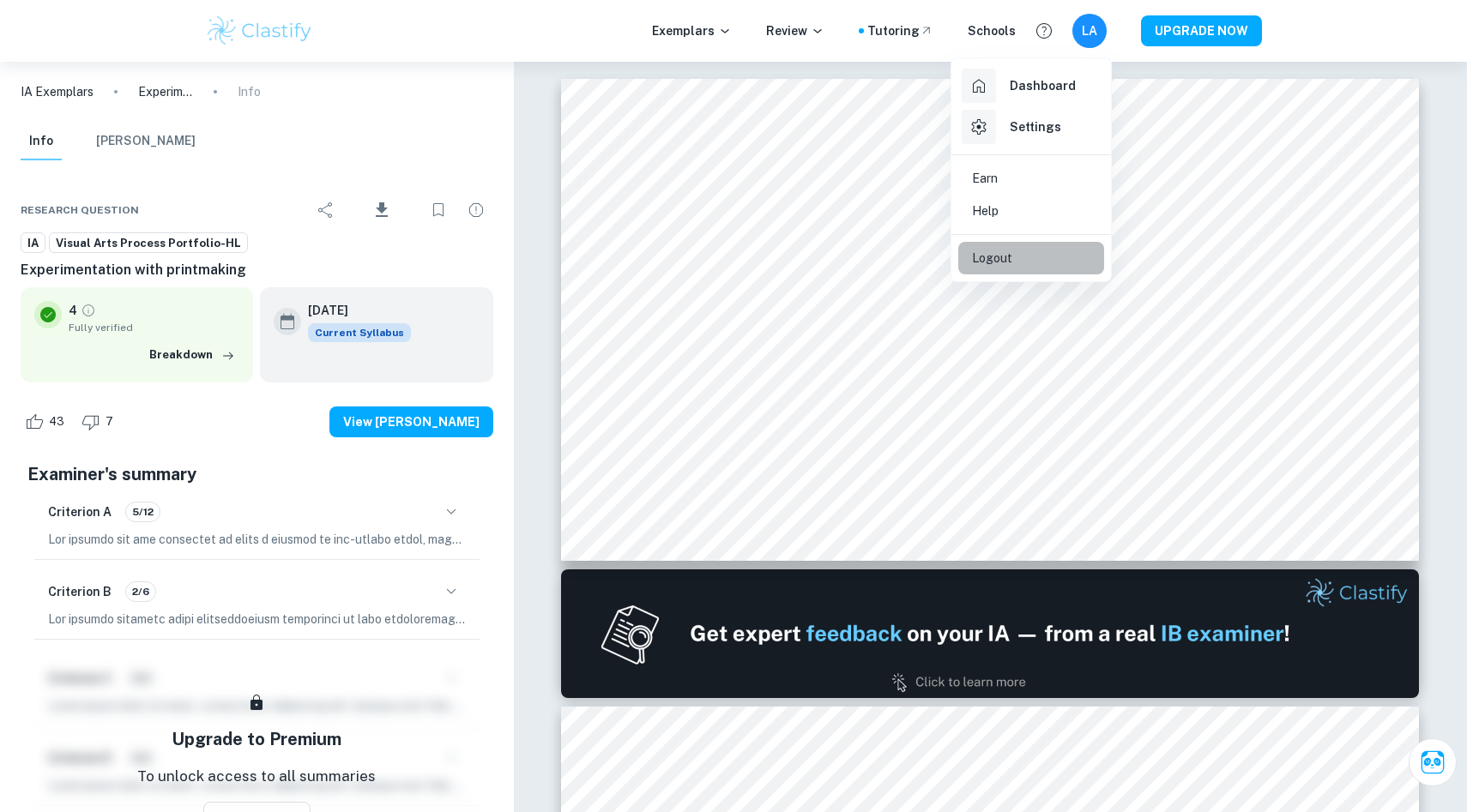
click at [1059, 249] on li "Logout" at bounding box center [1031, 258] width 146 height 33
